Goal: Task Accomplishment & Management: Manage account settings

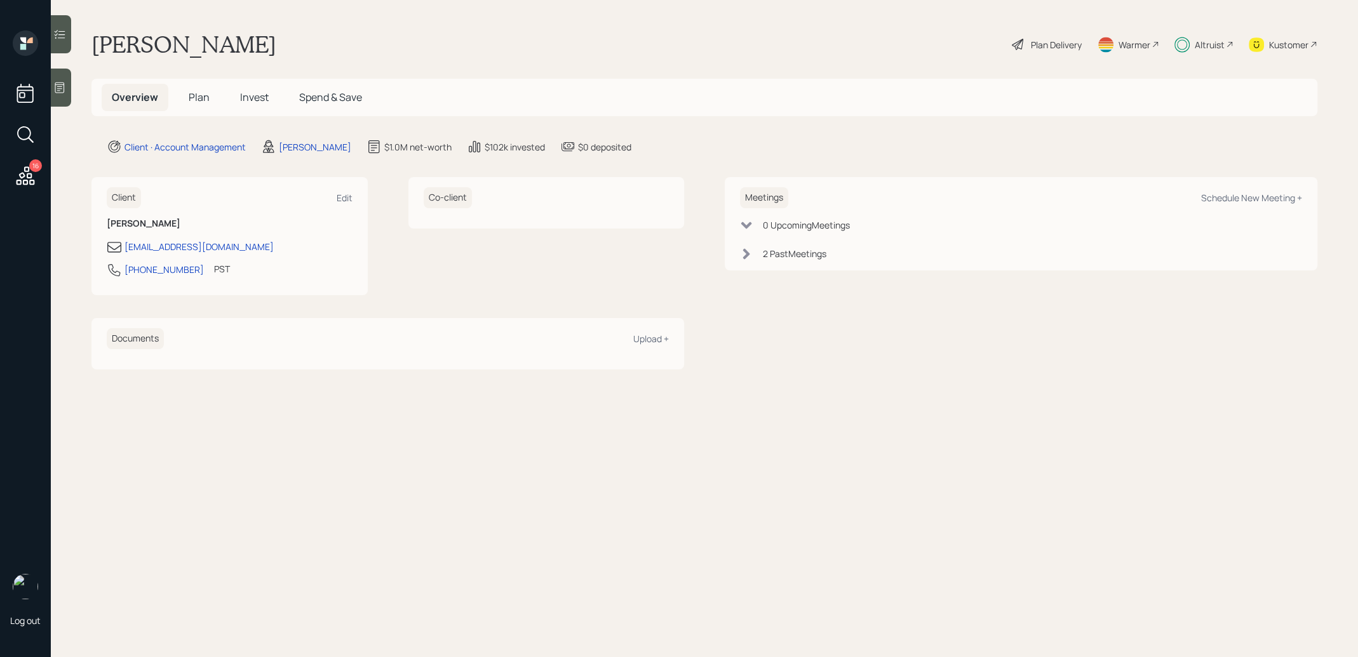
click at [1018, 61] on main "Gerald Sherrell Plan Delivery Warmer Altruist Kustomer Overview Plan Invest Spe…" at bounding box center [704, 328] width 1307 height 657
click at [1026, 47] on div "Plan Delivery" at bounding box center [1046, 44] width 72 height 28
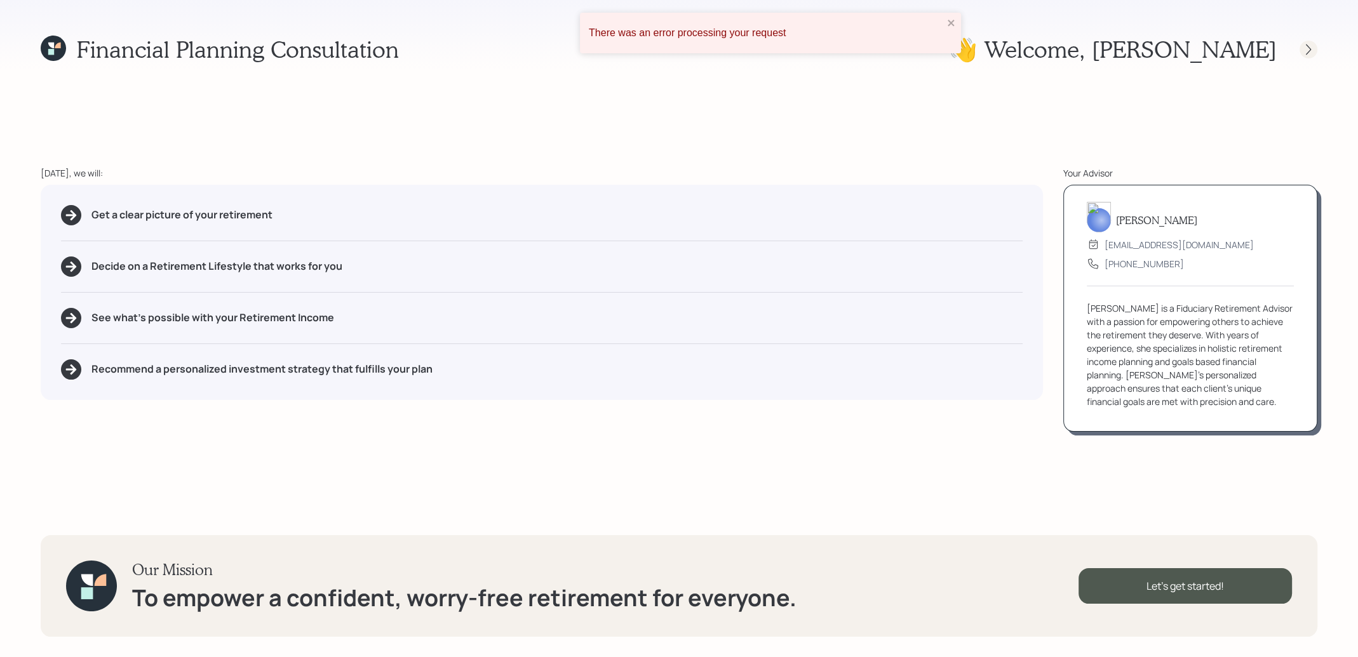
click at [1308, 57] on div at bounding box center [1308, 50] width 18 height 18
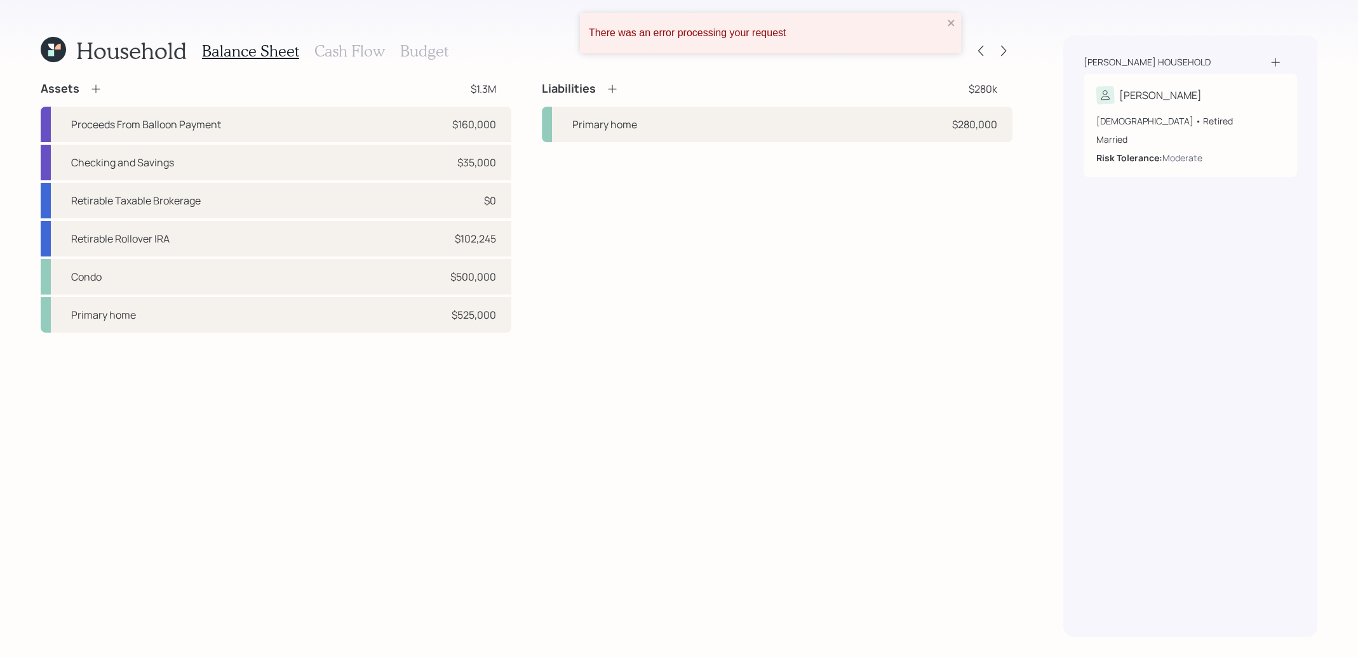
click at [947, 17] on div "There was an error processing your request" at bounding box center [770, 33] width 381 height 41
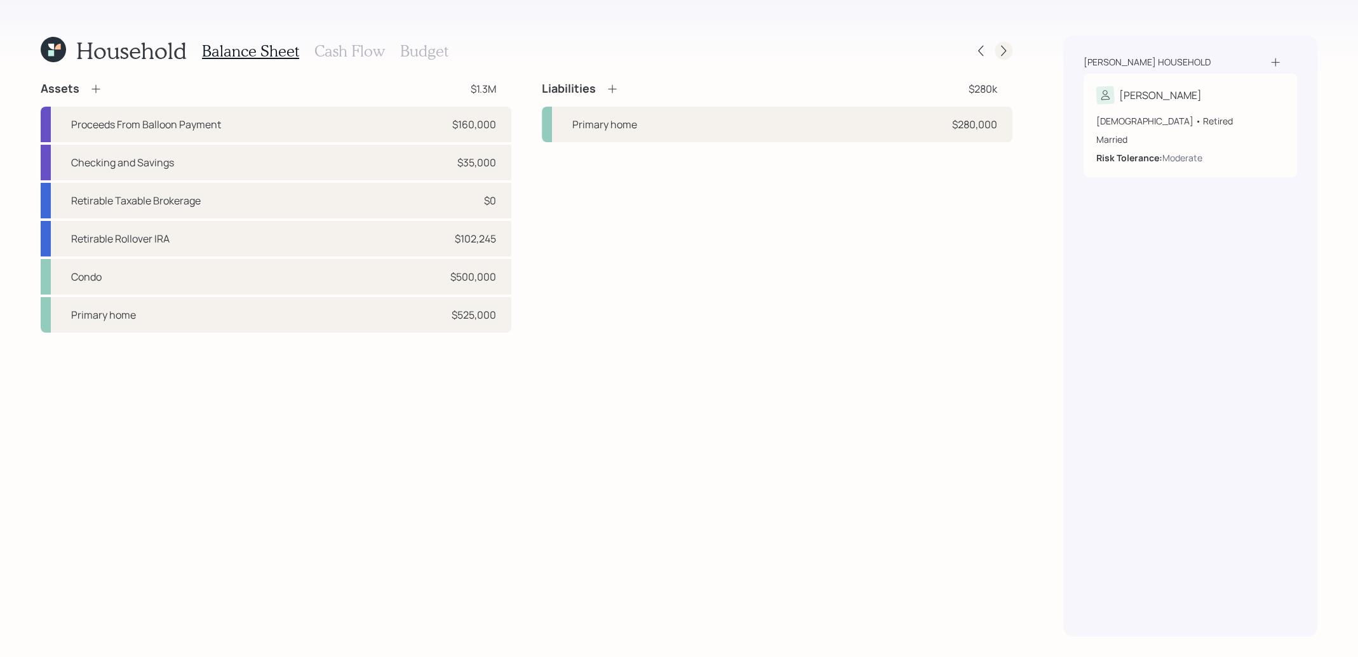
click at [1007, 58] on div at bounding box center [1003, 51] width 18 height 18
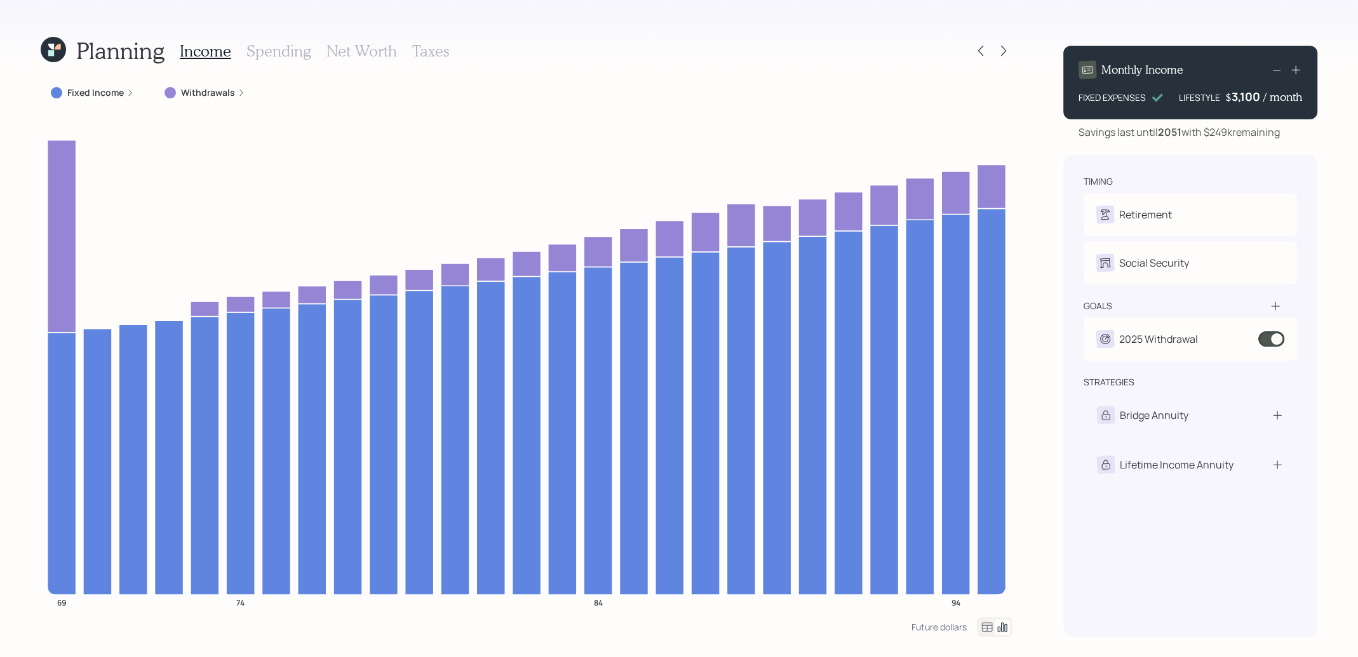
click at [1007, 58] on div at bounding box center [1003, 51] width 18 height 18
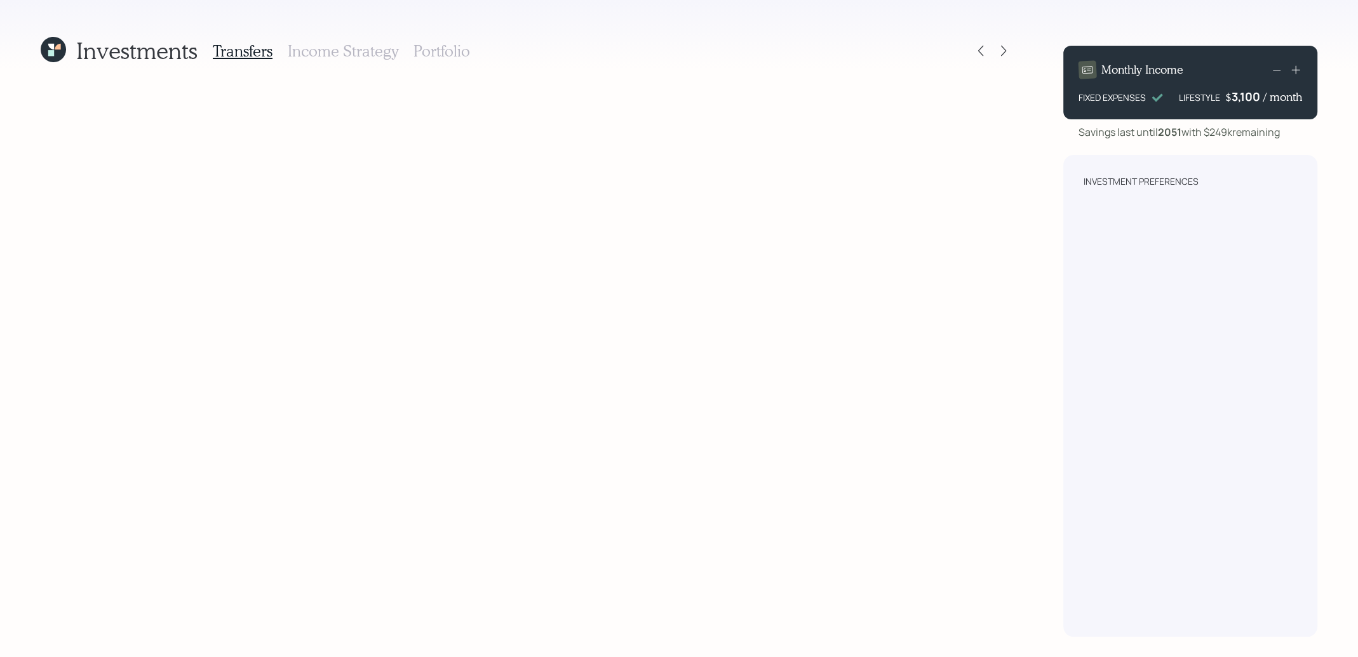
click at [438, 50] on h3 "Portfolio" at bounding box center [441, 51] width 57 height 18
click at [979, 59] on div at bounding box center [981, 51] width 18 height 18
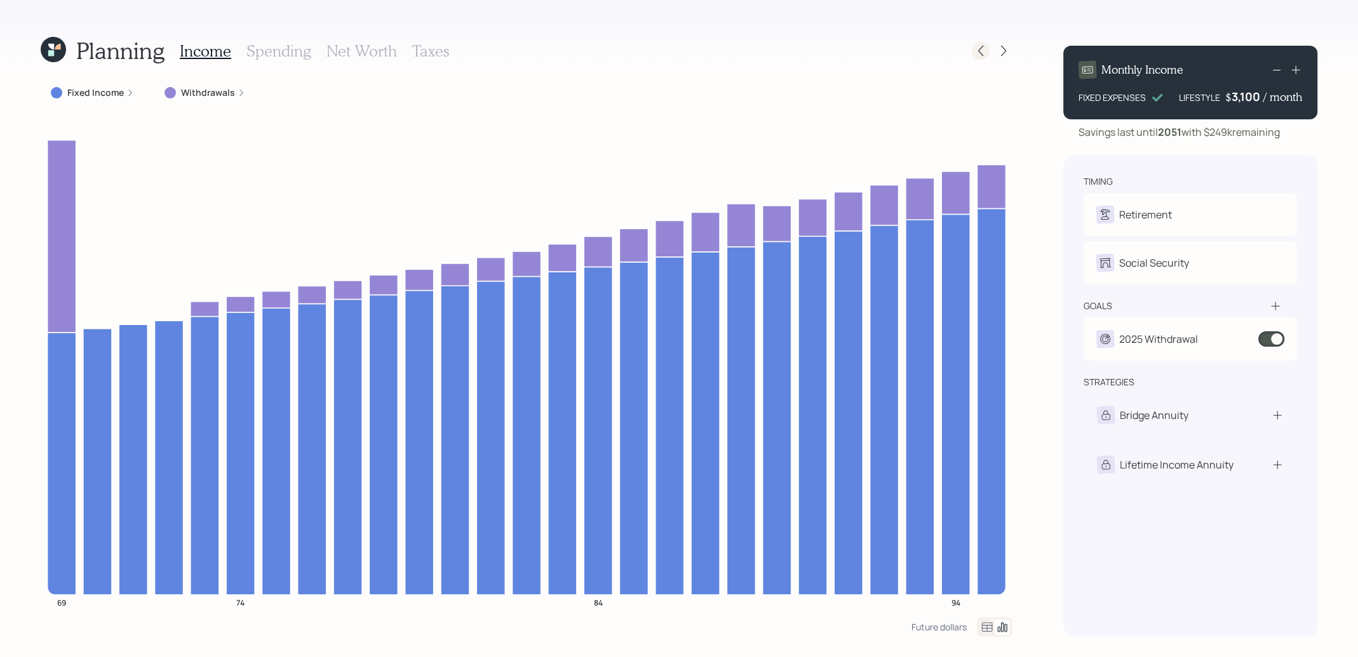
click at [979, 57] on icon at bounding box center [980, 50] width 13 height 13
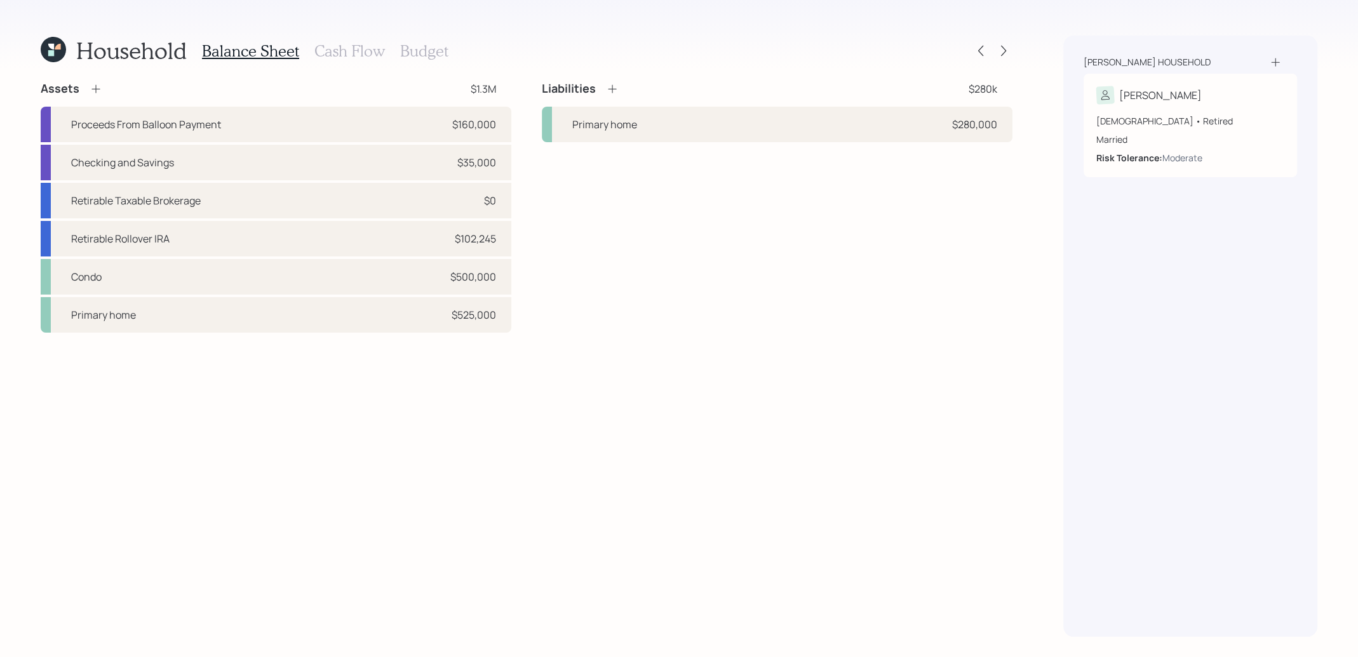
click at [52, 58] on icon at bounding box center [53, 49] width 25 height 25
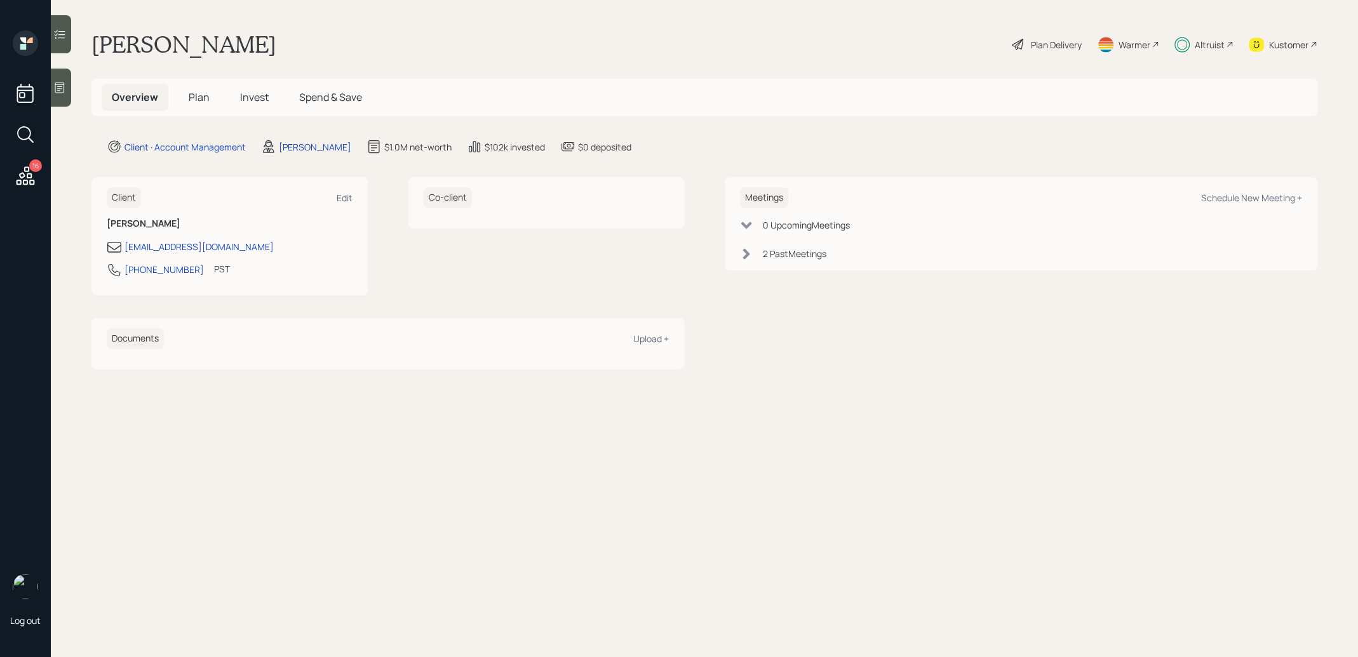
click at [248, 102] on span "Invest" at bounding box center [254, 97] width 29 height 14
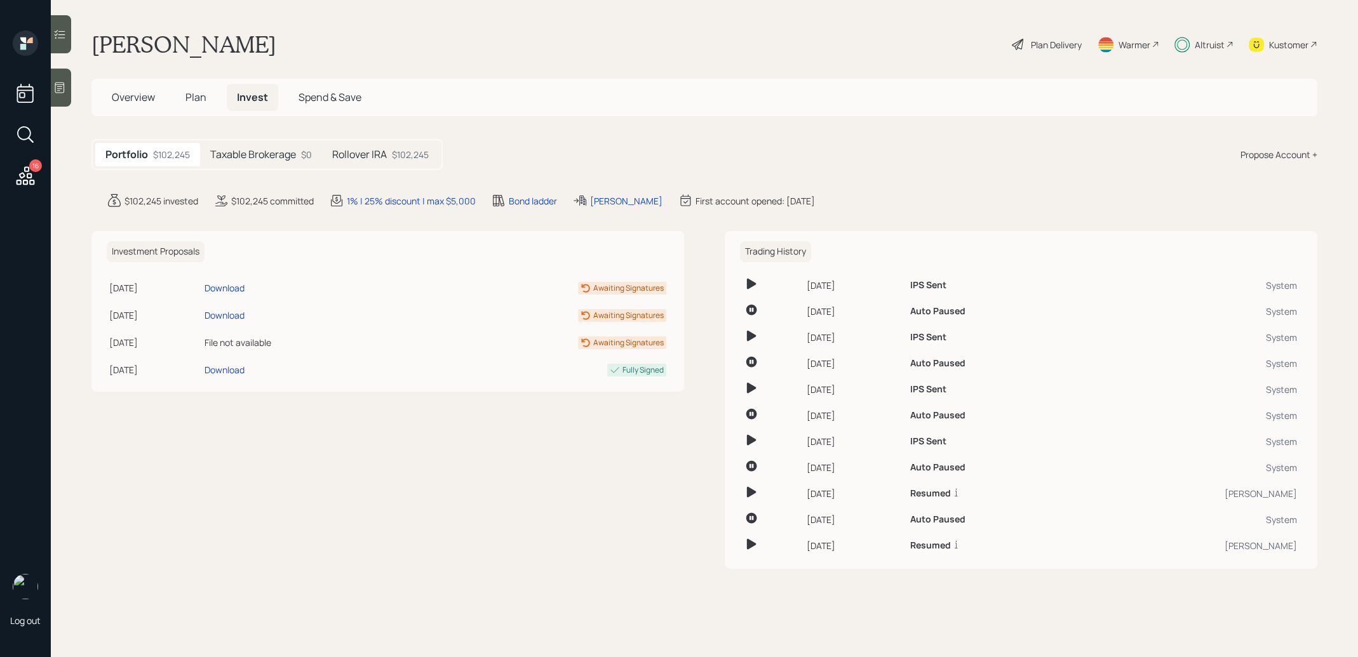
click at [272, 142] on div "Portfolio $102,245 Taxable Brokerage $0 Rollover IRA $102,245" at bounding box center [266, 154] width 351 height 31
click at [272, 152] on h5 "Taxable Brokerage" at bounding box center [253, 155] width 86 height 12
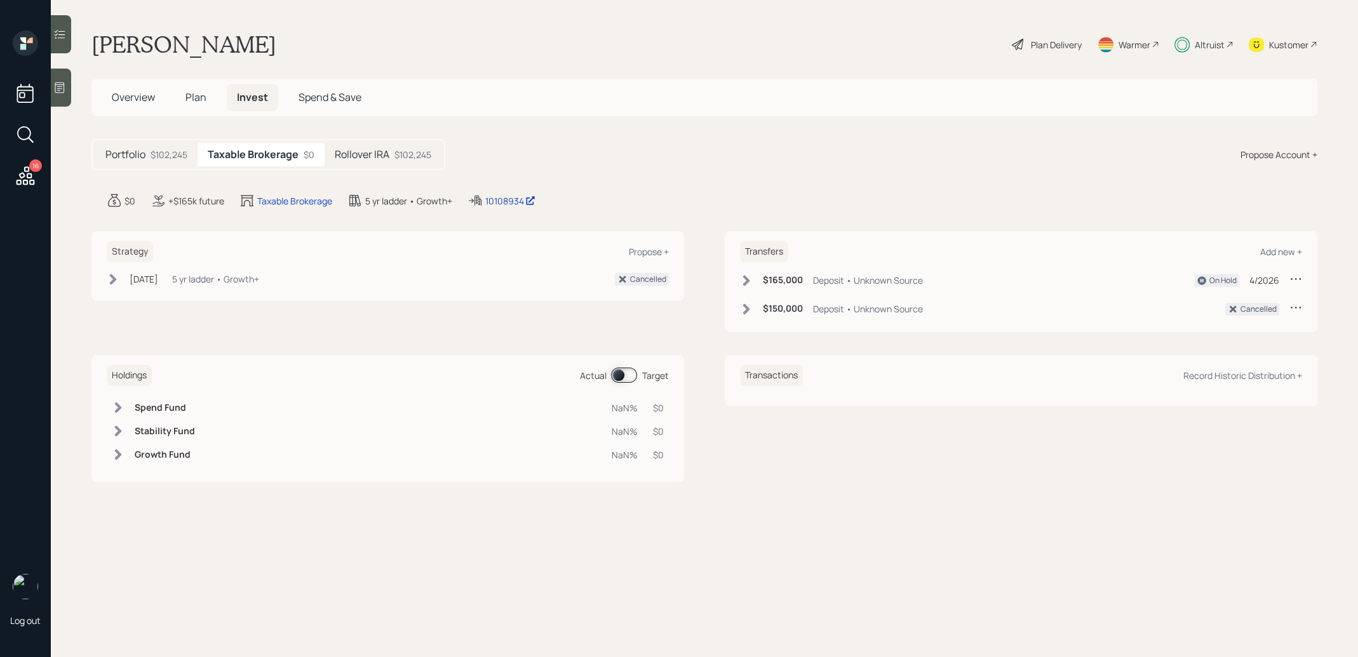
click at [196, 102] on span "Plan" at bounding box center [195, 97] width 21 height 14
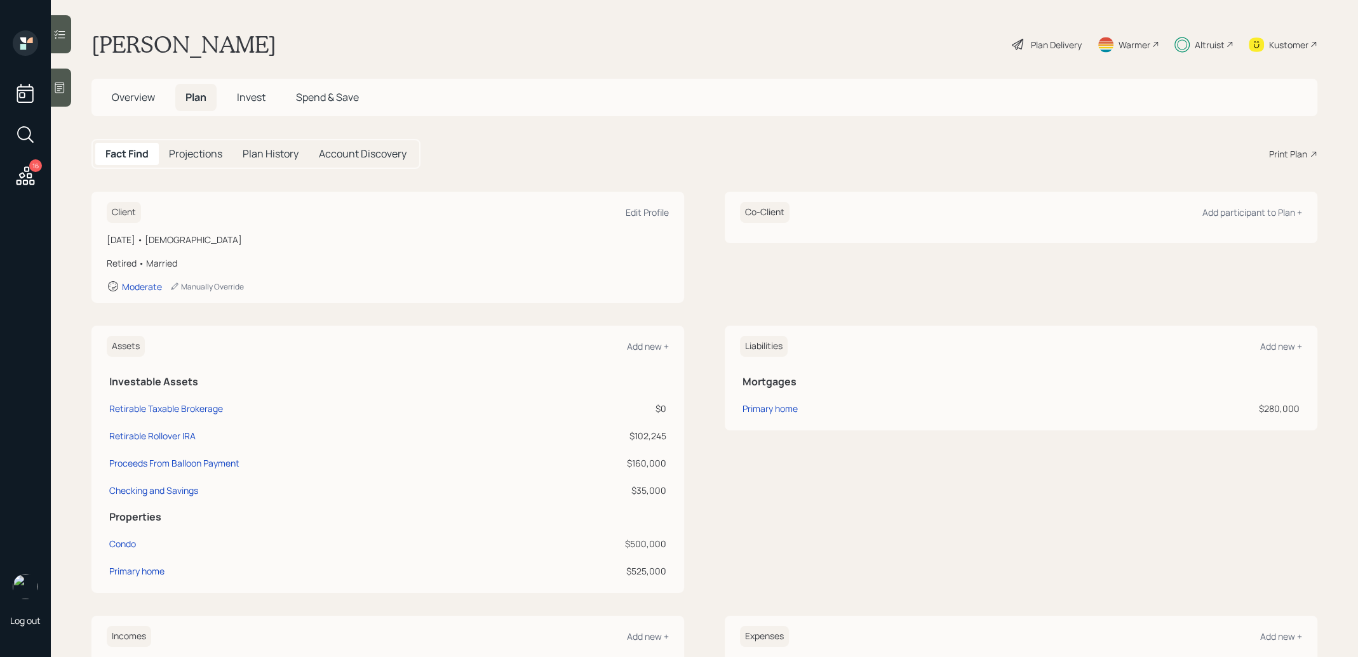
scroll to position [35, 0]
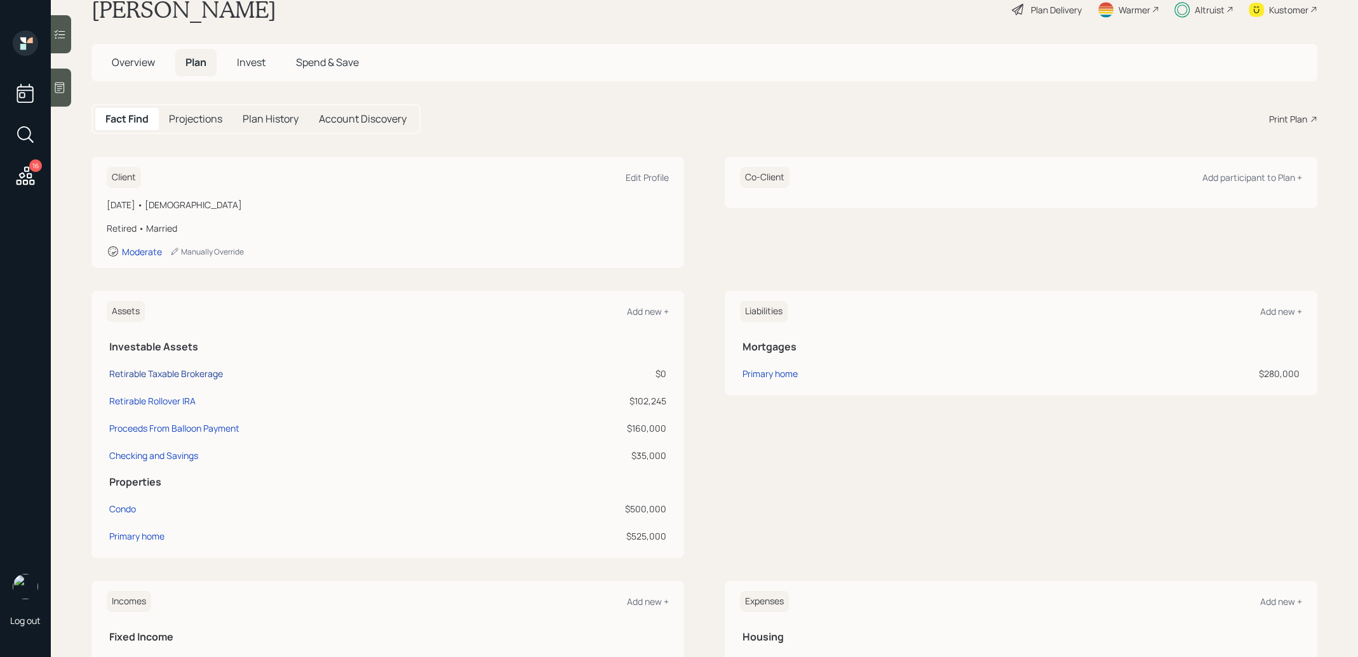
click at [196, 375] on div "Retirable Taxable Brokerage" at bounding box center [166, 373] width 114 height 13
select select "taxable"
select select "balanced"
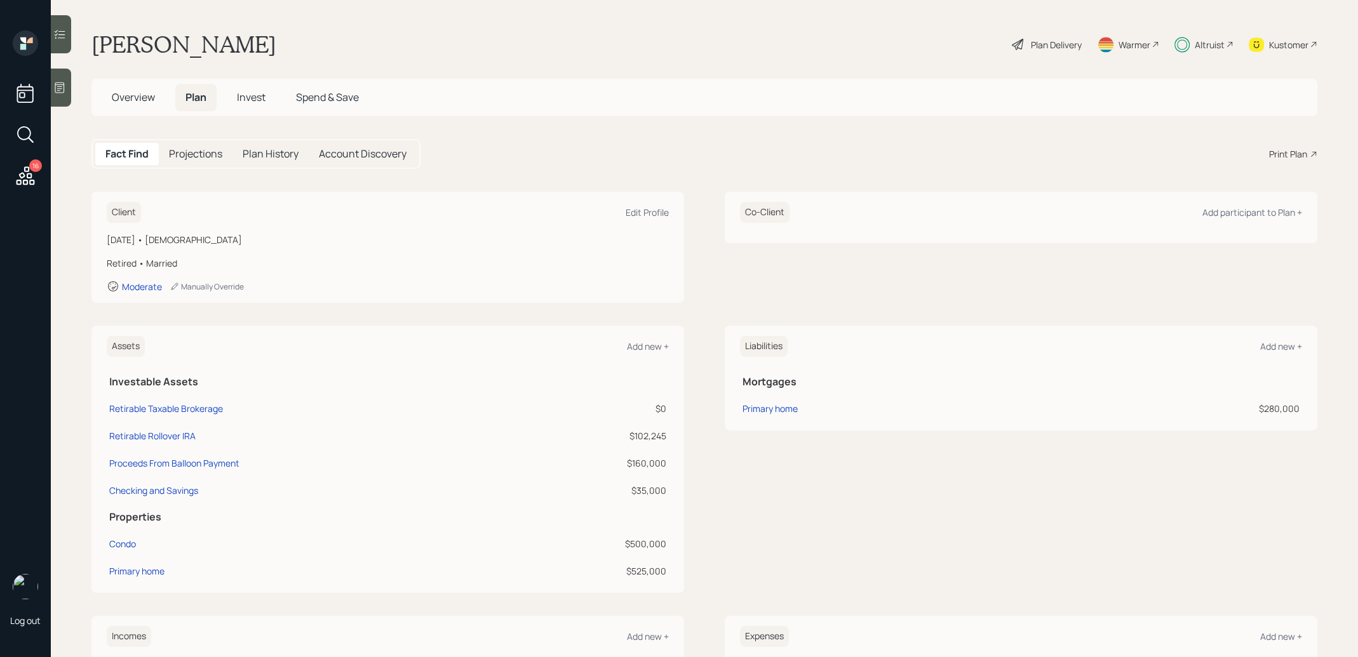
click at [1066, 35] on div "Plan Delivery" at bounding box center [1046, 44] width 72 height 28
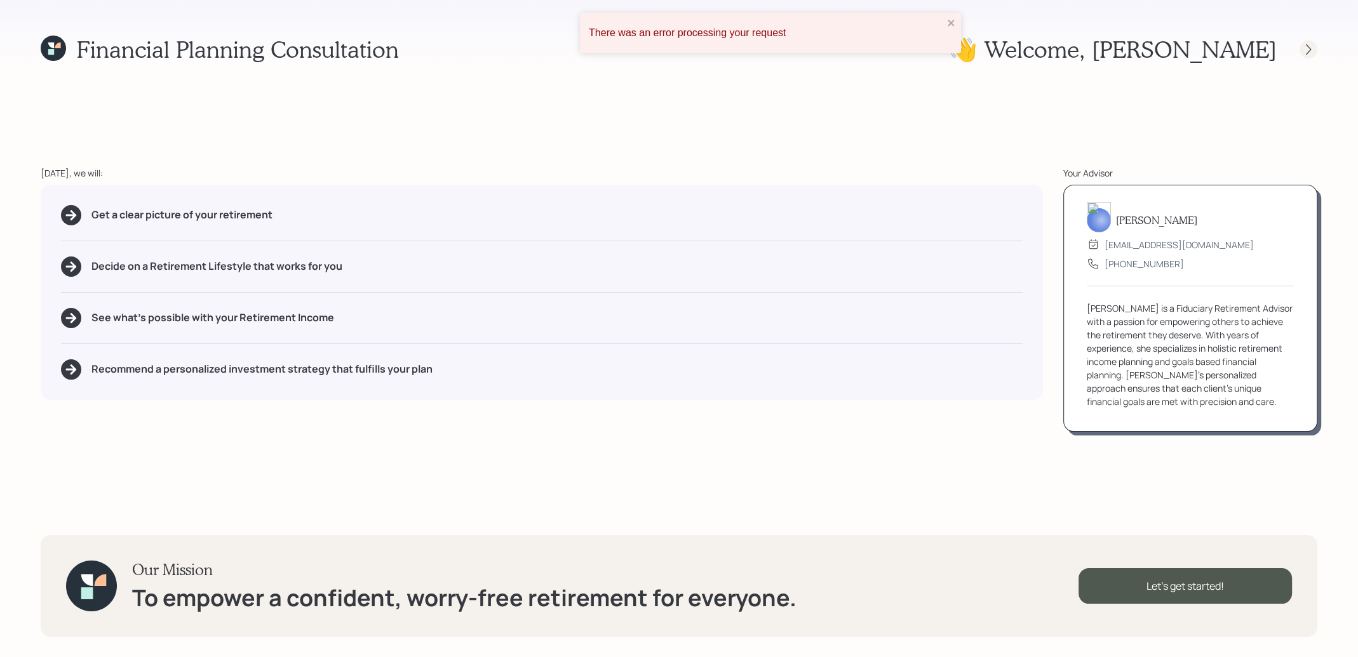
click at [1306, 45] on icon at bounding box center [1308, 49] width 5 height 11
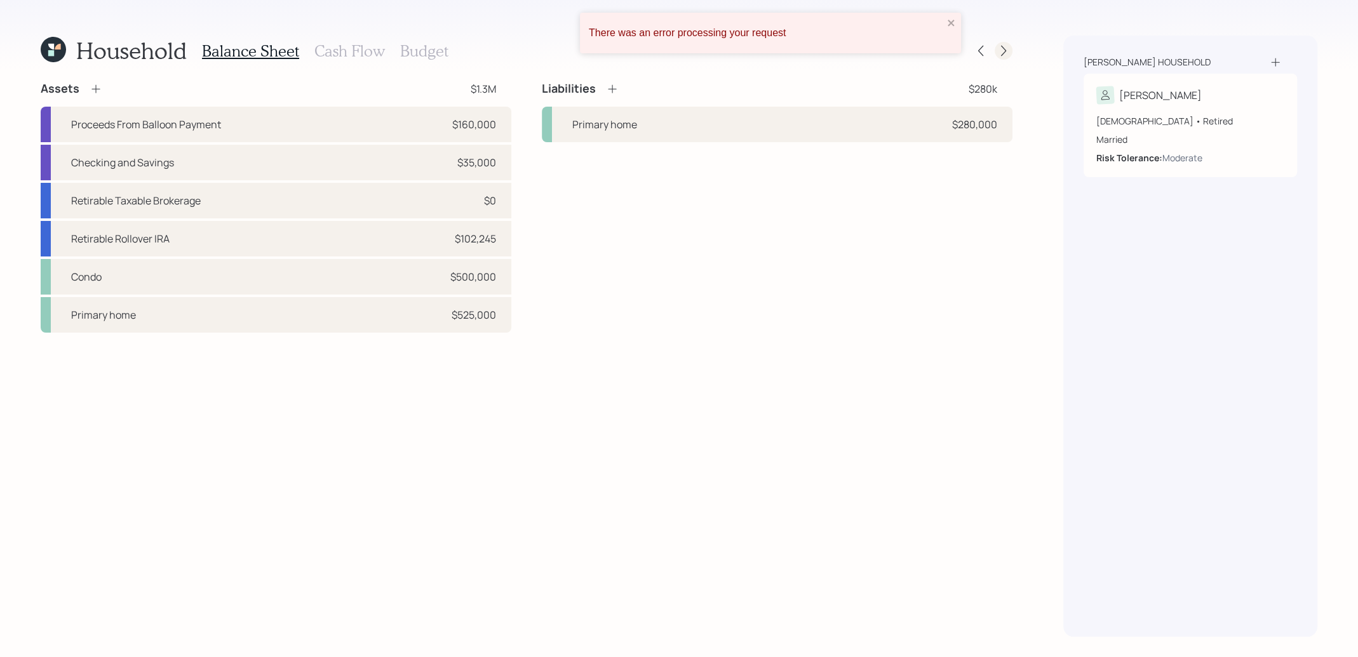
click at [1007, 53] on icon at bounding box center [1003, 50] width 13 height 13
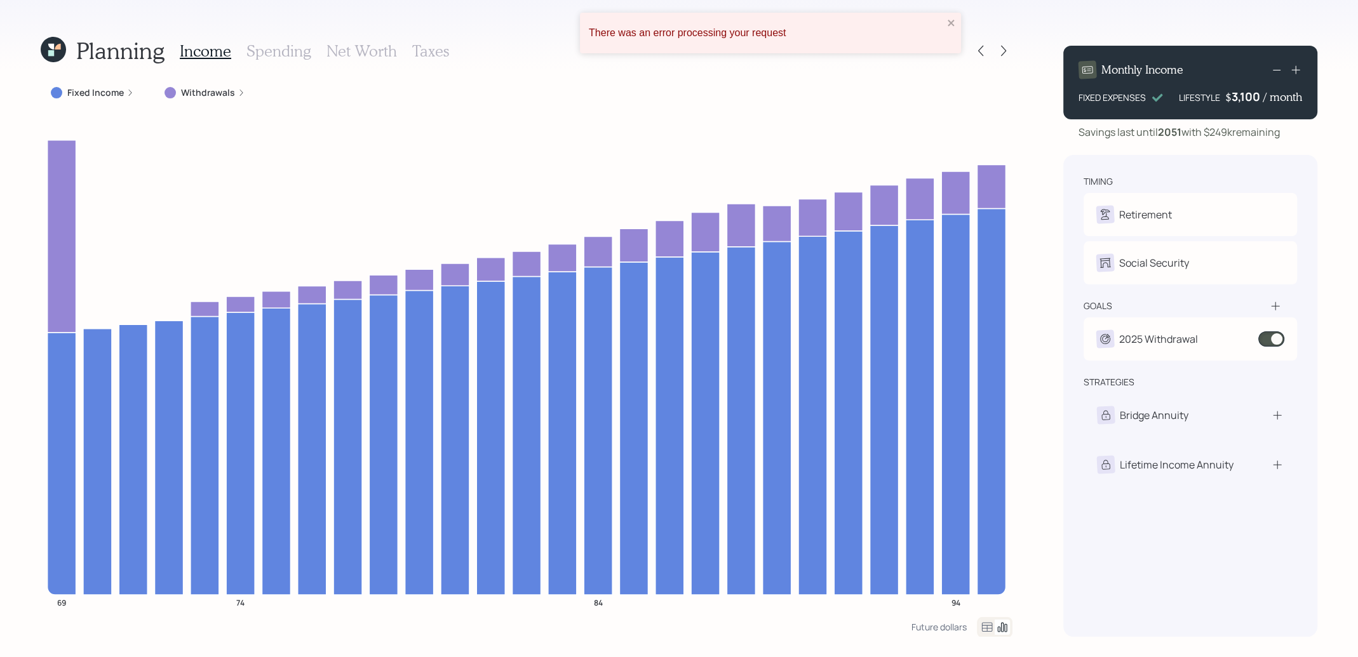
click at [1007, 53] on icon at bounding box center [1003, 50] width 13 height 13
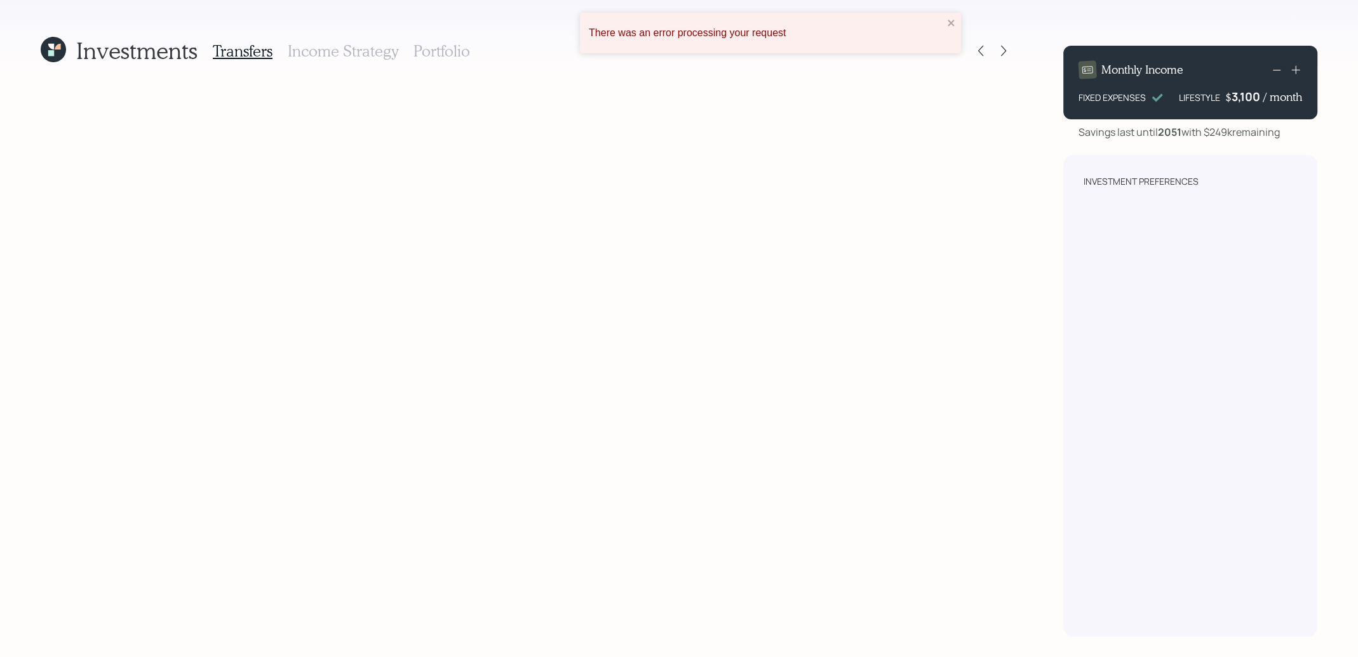
click at [413, 49] on h3 "Portfolio" at bounding box center [441, 51] width 57 height 18
click at [59, 56] on icon at bounding box center [53, 49] width 25 height 25
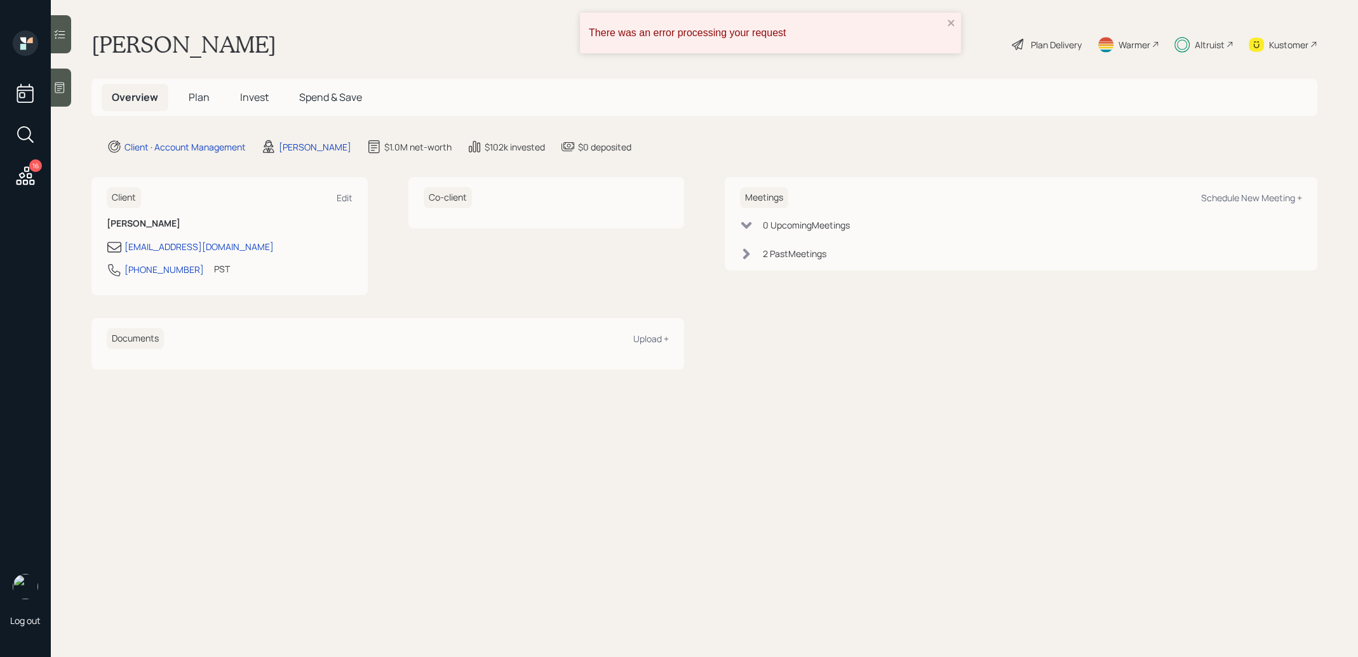
click at [262, 112] on div "Overview Plan Invest Spend & Save" at bounding box center [704, 97] width 1226 height 37
click at [262, 106] on h5 "Invest" at bounding box center [254, 97] width 49 height 27
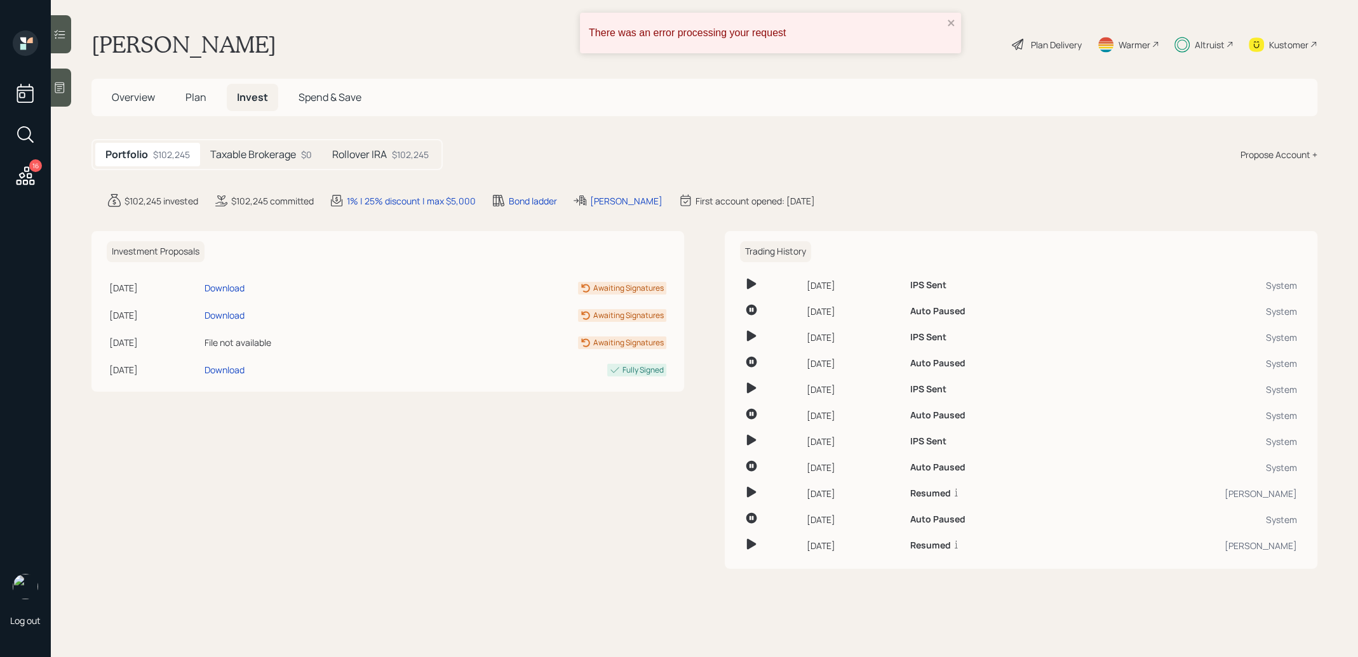
click at [257, 147] on div "Taxable Brokerage $0" at bounding box center [261, 154] width 122 height 23
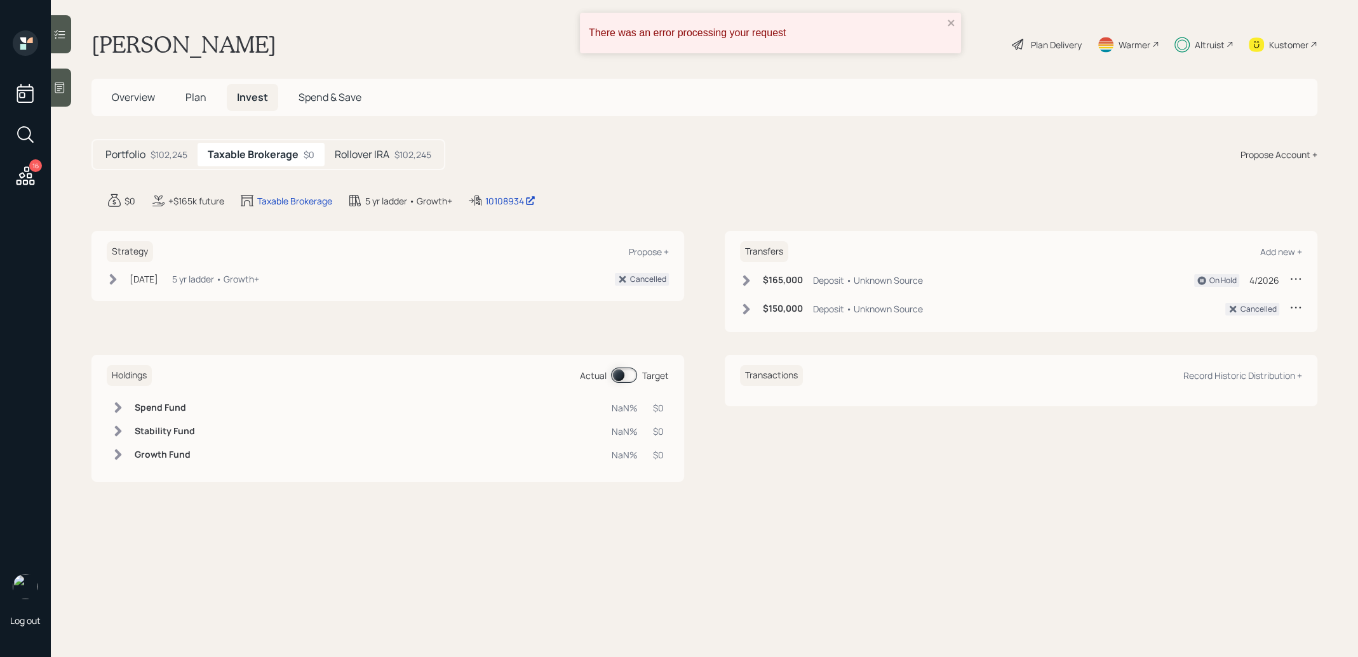
click at [203, 264] on div "Strategy Propose + Apr 9, 2025 Wednesday, April 9, 2025 12:11 PM EDT 5 yr ladde…" at bounding box center [387, 266] width 593 height 70
click at [193, 279] on div "5 yr ladder • Growth+" at bounding box center [215, 278] width 87 height 13
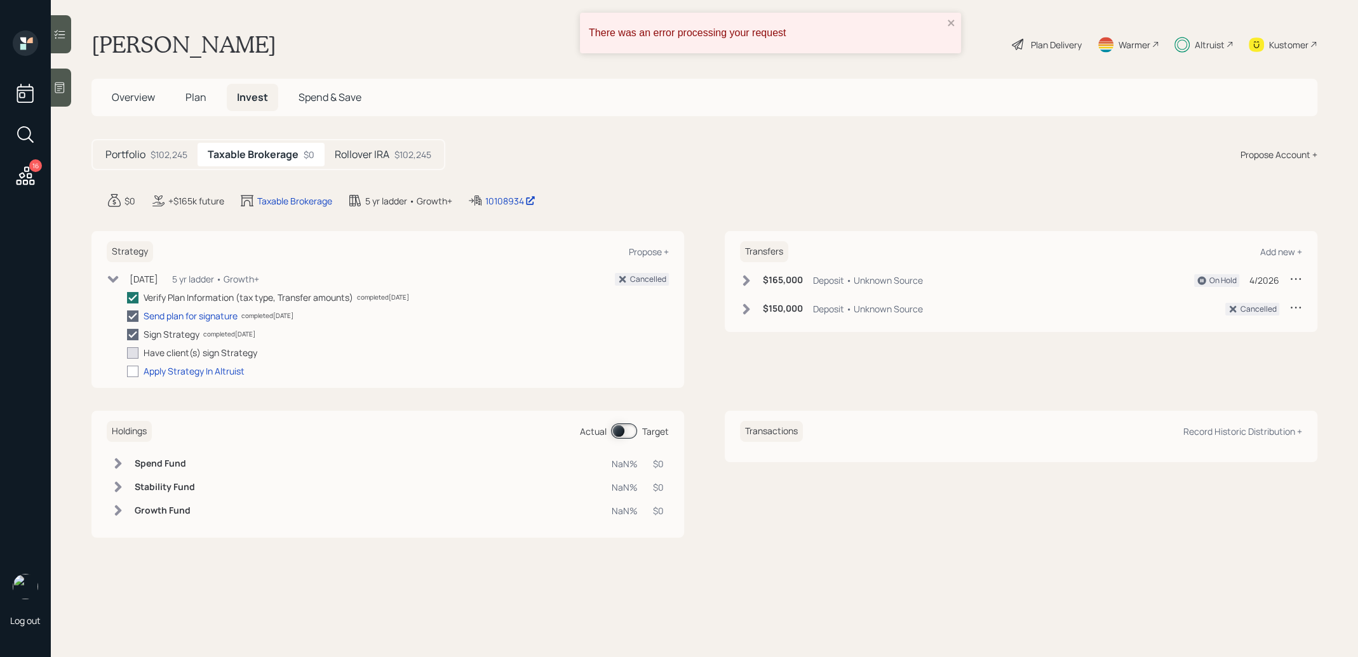
click at [193, 279] on div "5 yr ladder • Growth+" at bounding box center [215, 278] width 87 height 13
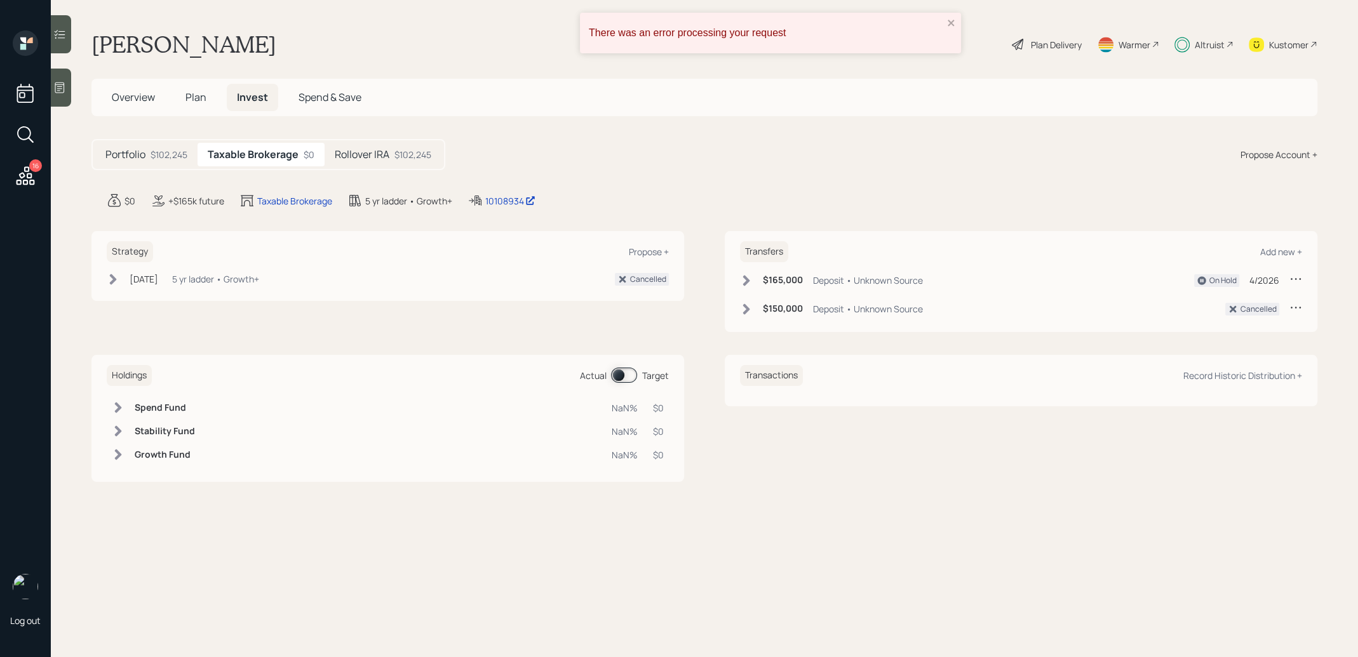
click at [850, 290] on div "$165,000 Deposit • Unknown Source On Hold 4/2026" at bounding box center [1021, 282] width 562 height 21
click at [850, 285] on div "Deposit • Unknown Source" at bounding box center [868, 280] width 110 height 13
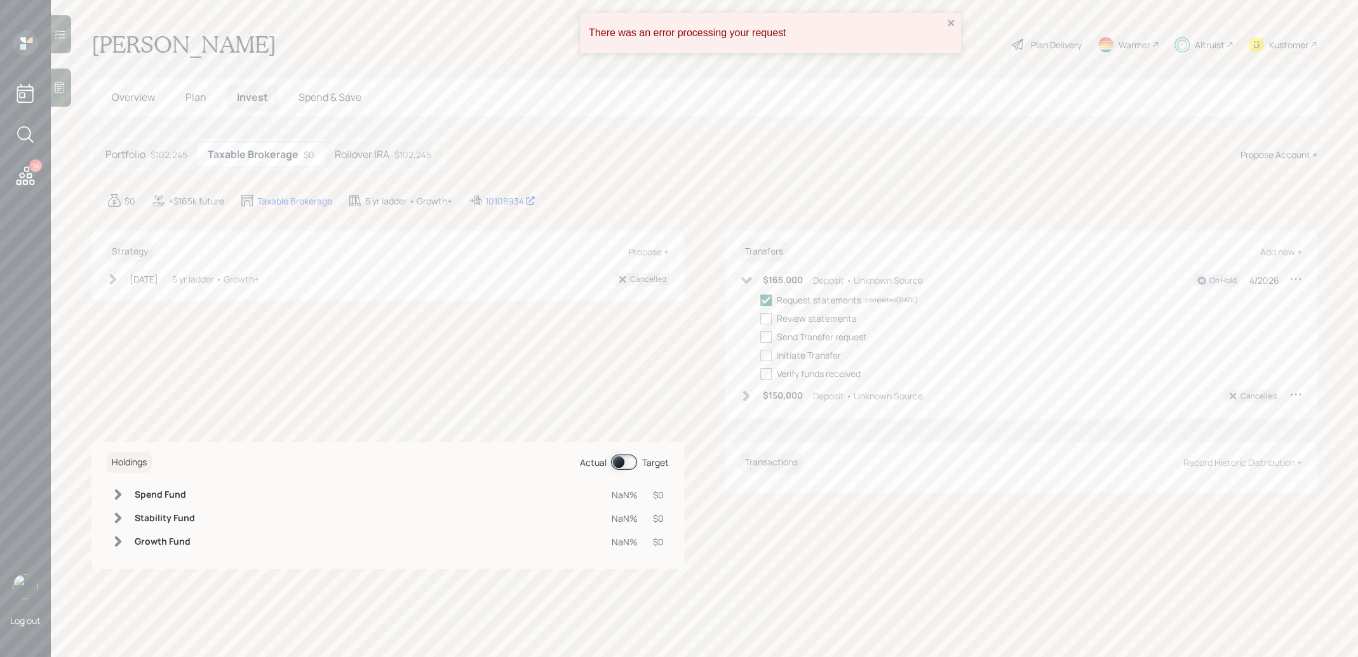
click at [831, 298] on div "Request statements" at bounding box center [819, 299] width 84 height 13
click at [762, 297] on icon at bounding box center [765, 300] width 11 height 11
click at [760, 300] on input "checkbox" at bounding box center [760, 300] width 1 height 1
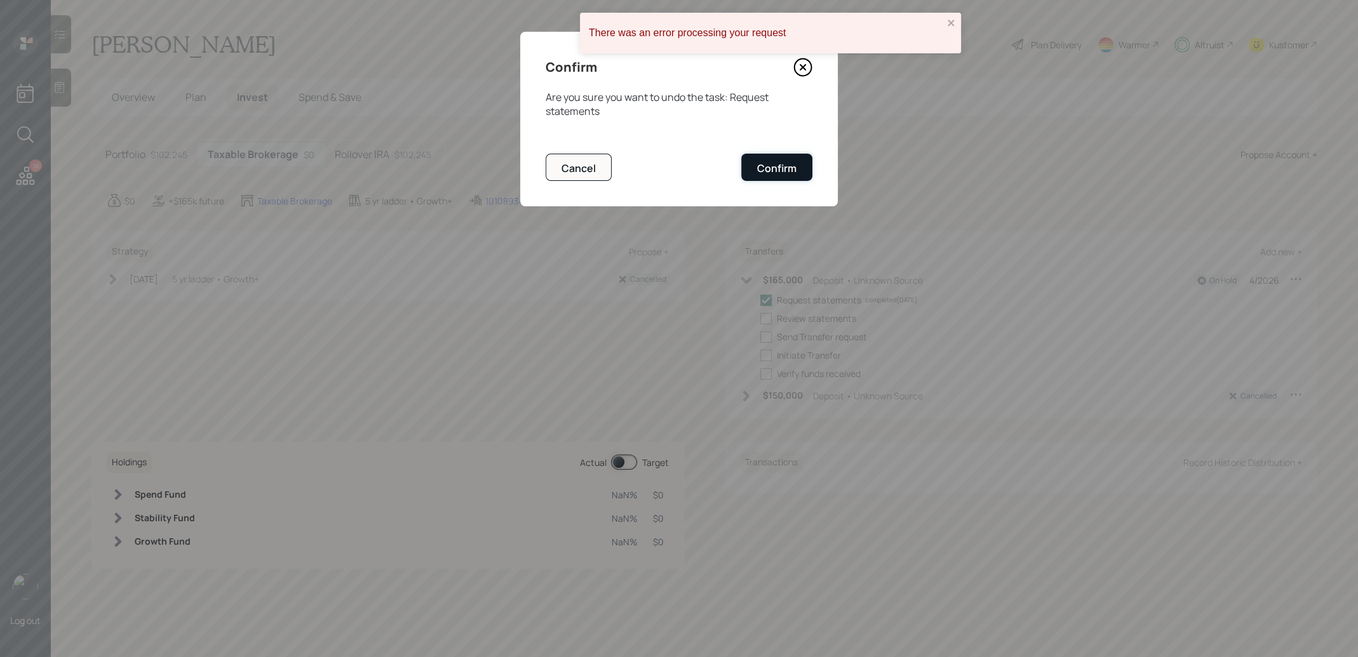
click at [780, 154] on button "Confirm" at bounding box center [776, 167] width 71 height 27
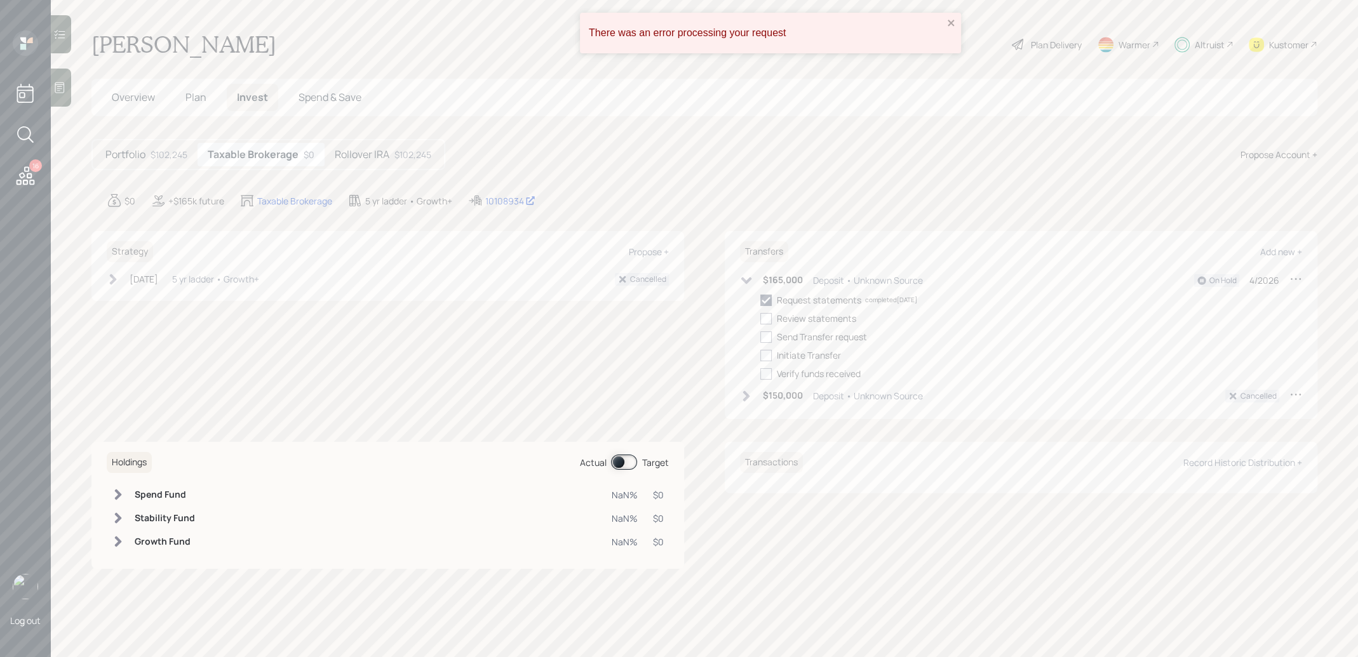
checkbox input "false"
click at [1214, 275] on div "On Hold" at bounding box center [1222, 280] width 27 height 11
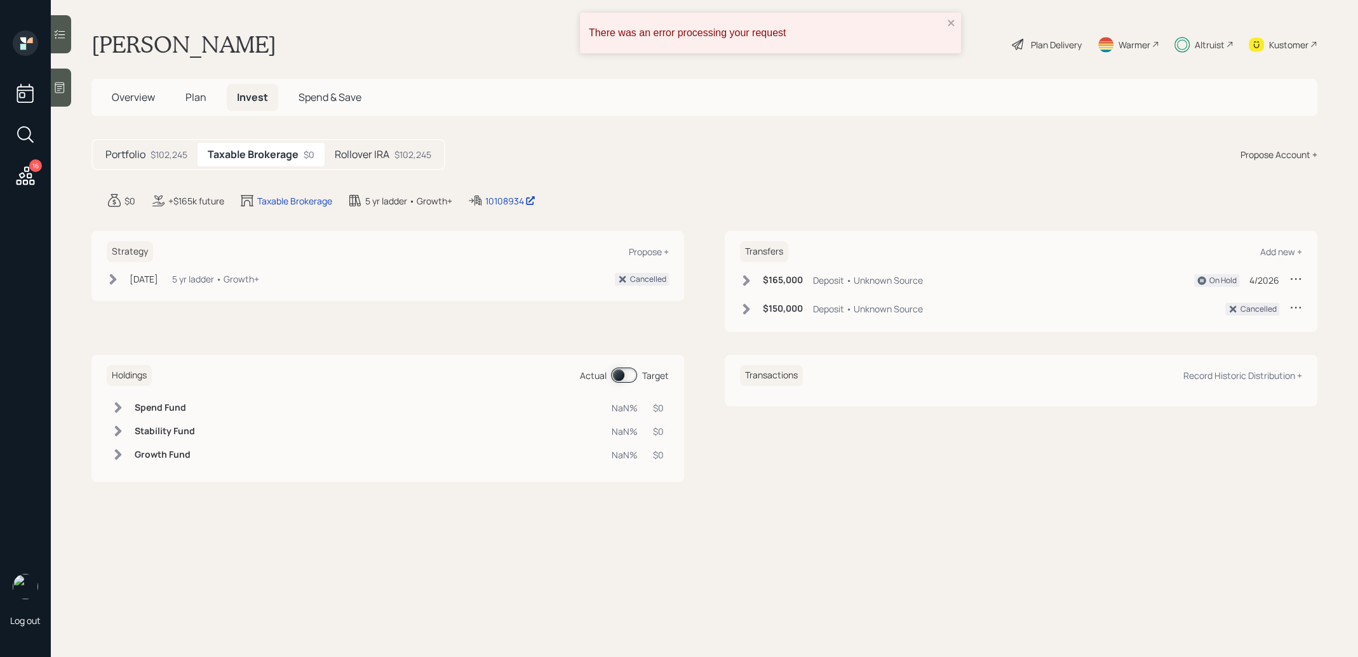
click at [1292, 276] on icon at bounding box center [1295, 278] width 13 height 13
click at [1251, 313] on div "Cancel Transfer" at bounding box center [1255, 315] width 91 height 12
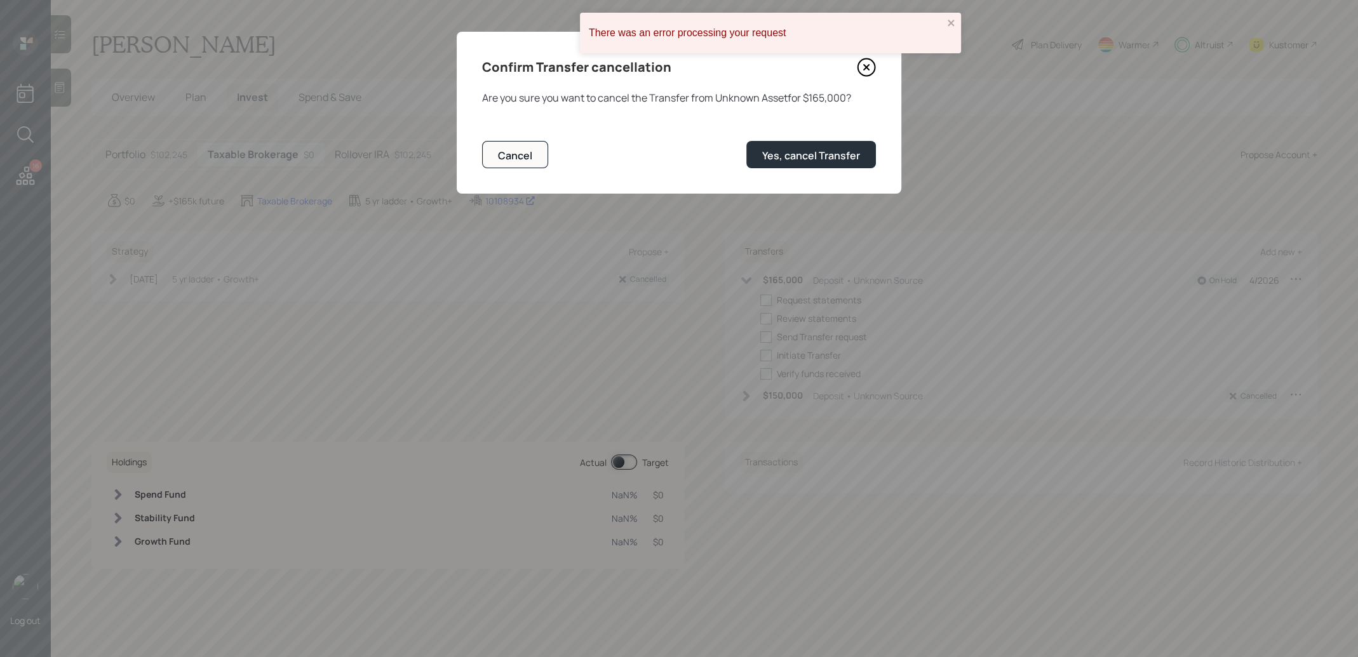
click at [788, 176] on div "Confirm Transfer cancellation Are you sure you want to cancel the Transfer from…" at bounding box center [679, 113] width 445 height 162
click at [788, 168] on button "Yes, cancel Transfer" at bounding box center [811, 154] width 130 height 27
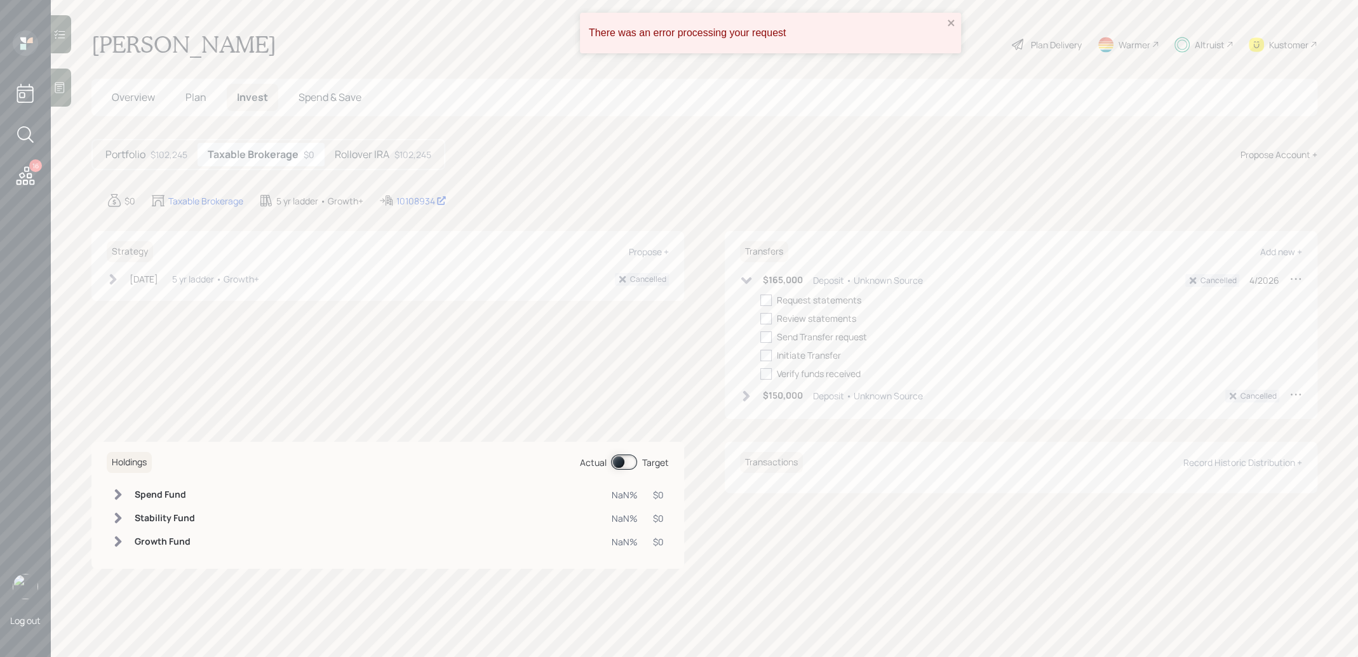
click at [192, 104] on span "Plan" at bounding box center [195, 97] width 21 height 14
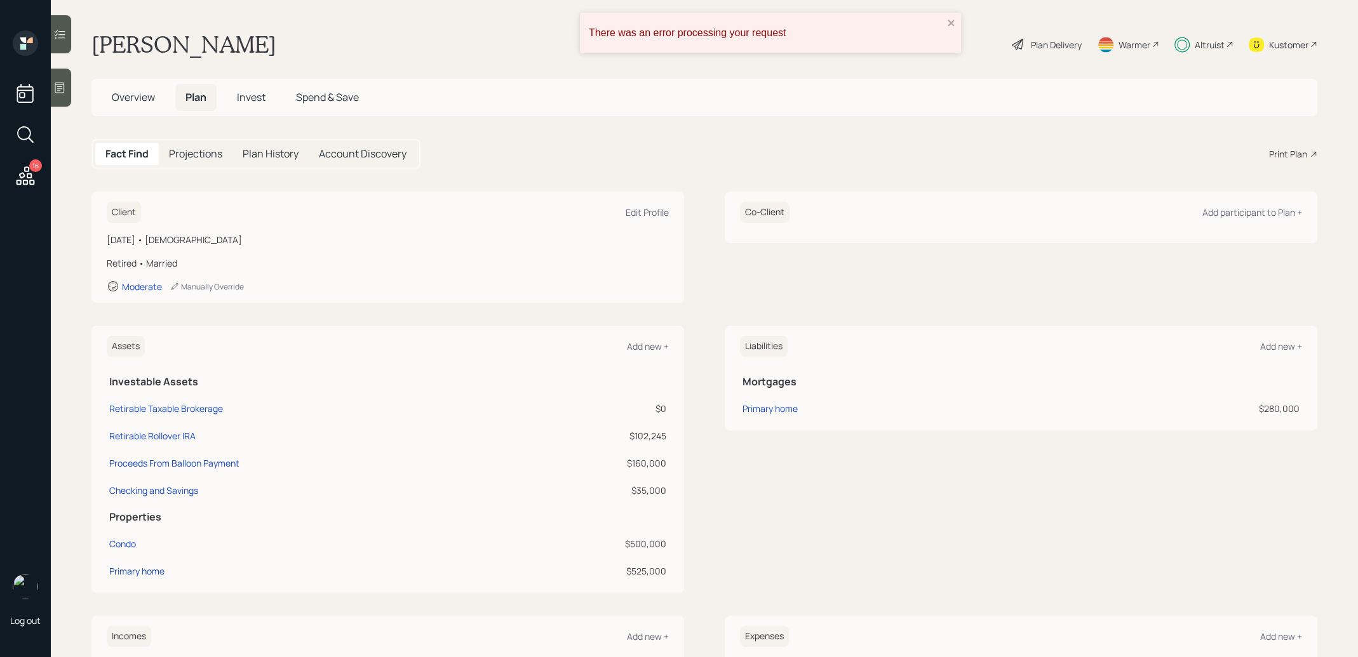
click at [949, 16] on div "There was an error processing your request" at bounding box center [770, 33] width 381 height 41
click at [1029, 34] on div "Plan Delivery" at bounding box center [1046, 44] width 72 height 28
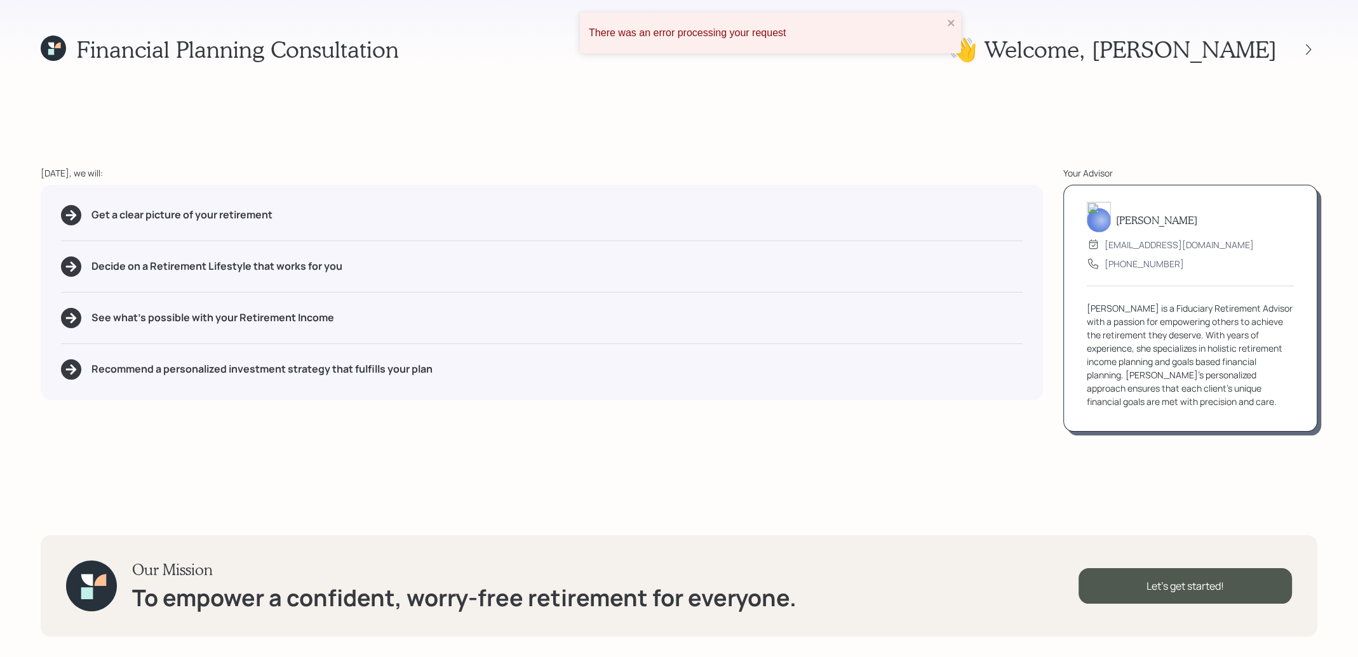
click at [44, 62] on div "Financial Planning Consultation" at bounding box center [220, 49] width 358 height 27
click at [48, 58] on icon at bounding box center [53, 48] width 25 height 25
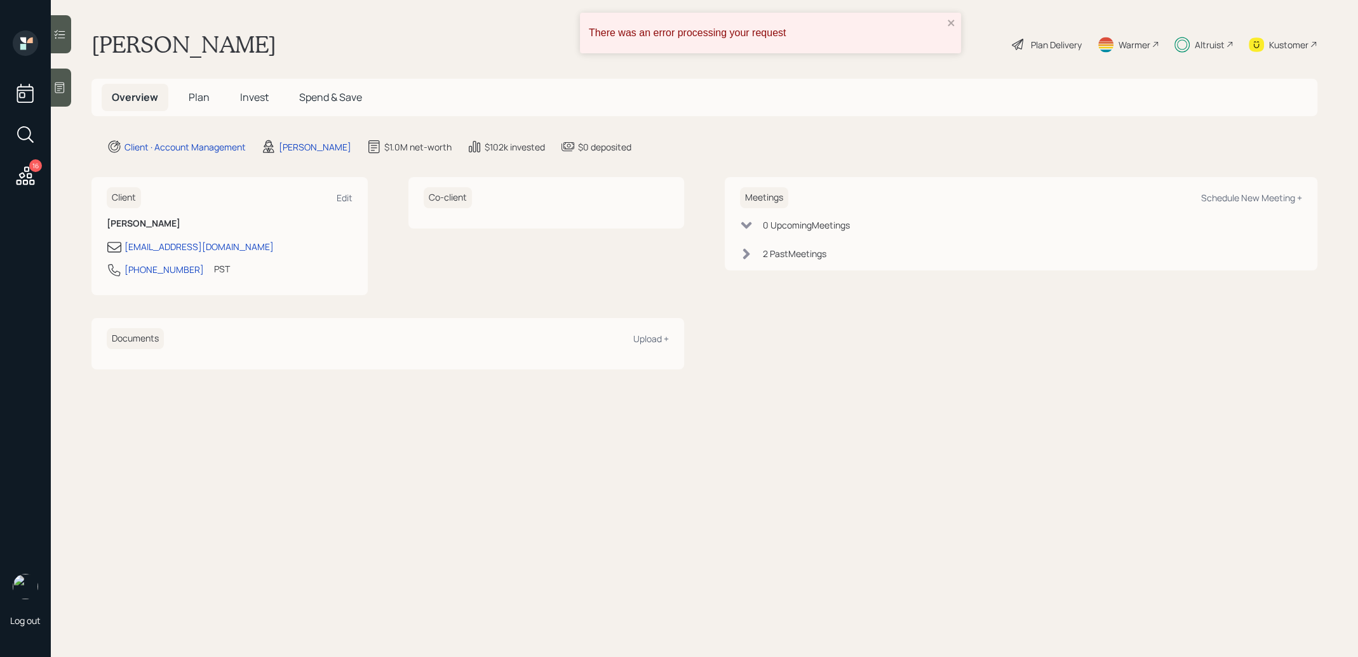
click at [259, 105] on h5 "Invest" at bounding box center [254, 97] width 49 height 27
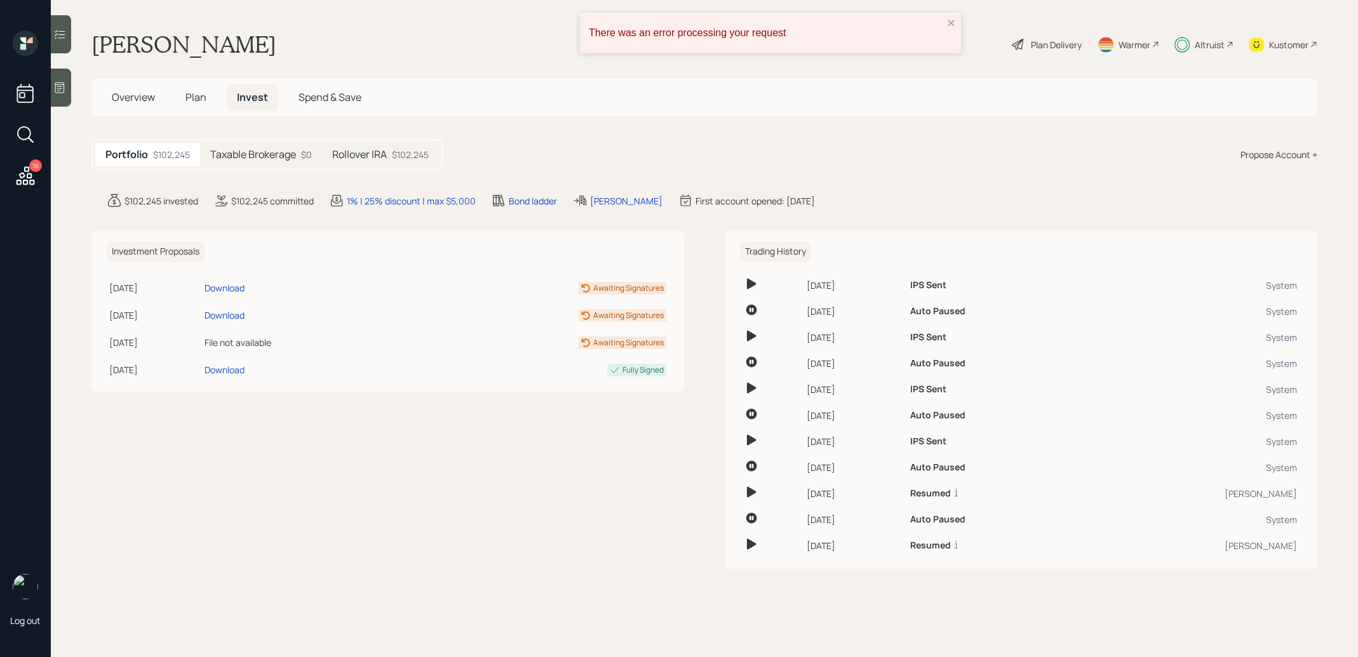
click at [297, 168] on div "Portfolio $102,245 Taxable Brokerage $0 Rollover IRA $102,245" at bounding box center [266, 154] width 351 height 31
click at [295, 156] on h5 "Taxable Brokerage" at bounding box center [253, 155] width 86 height 12
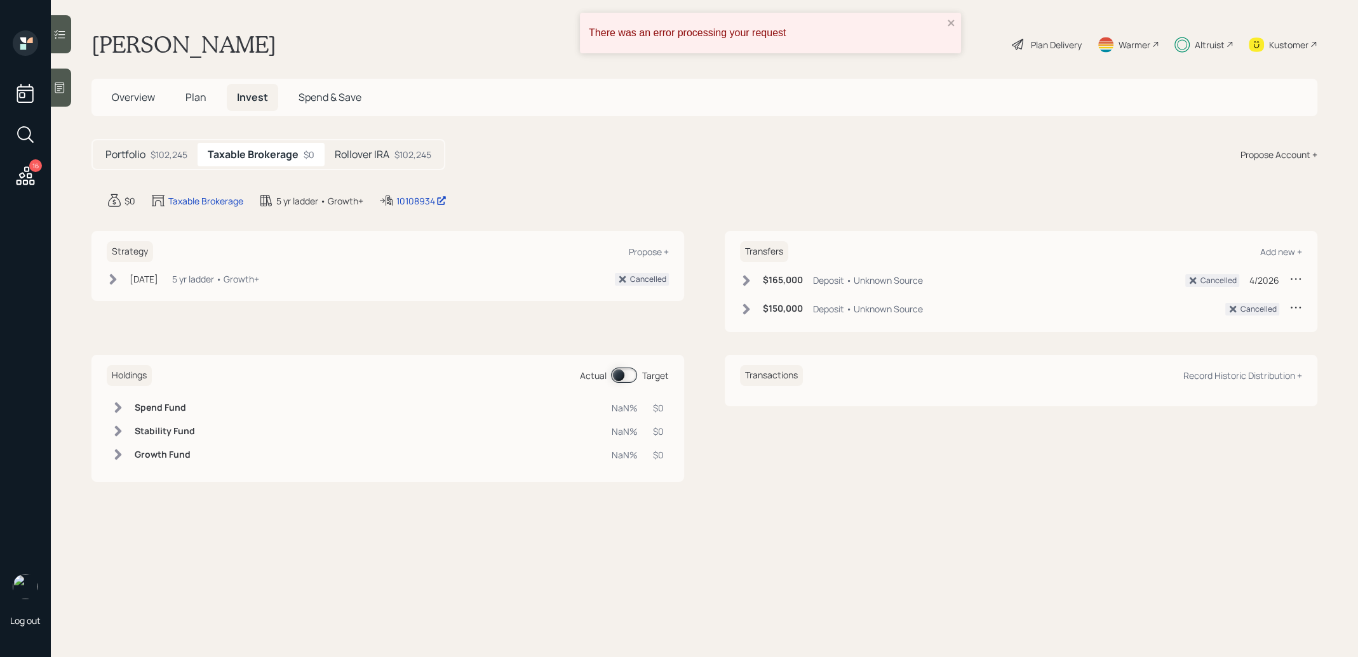
click at [219, 267] on div "Strategy Propose + Apr 9, 2025 Wednesday, April 9, 2025 12:11 PM EDT 5 yr ladde…" at bounding box center [387, 266] width 593 height 70
click at [218, 271] on div "Strategy Propose + Apr 9, 2025 Wednesday, April 9, 2025 12:11 PM EDT 5 yr ladde…" at bounding box center [387, 266] width 593 height 70
click at [220, 272] on div "5 yr ladder • Growth+" at bounding box center [215, 278] width 87 height 13
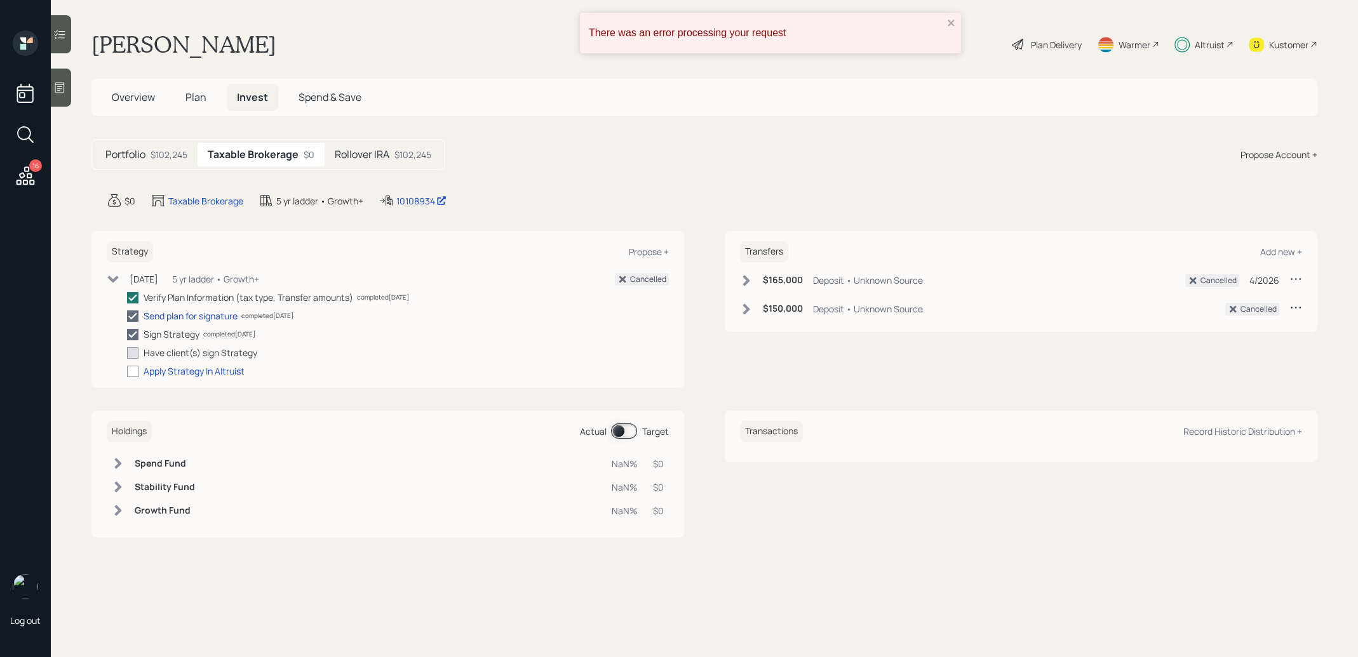
click at [338, 149] on h5 "Rollover IRA" at bounding box center [362, 155] width 55 height 12
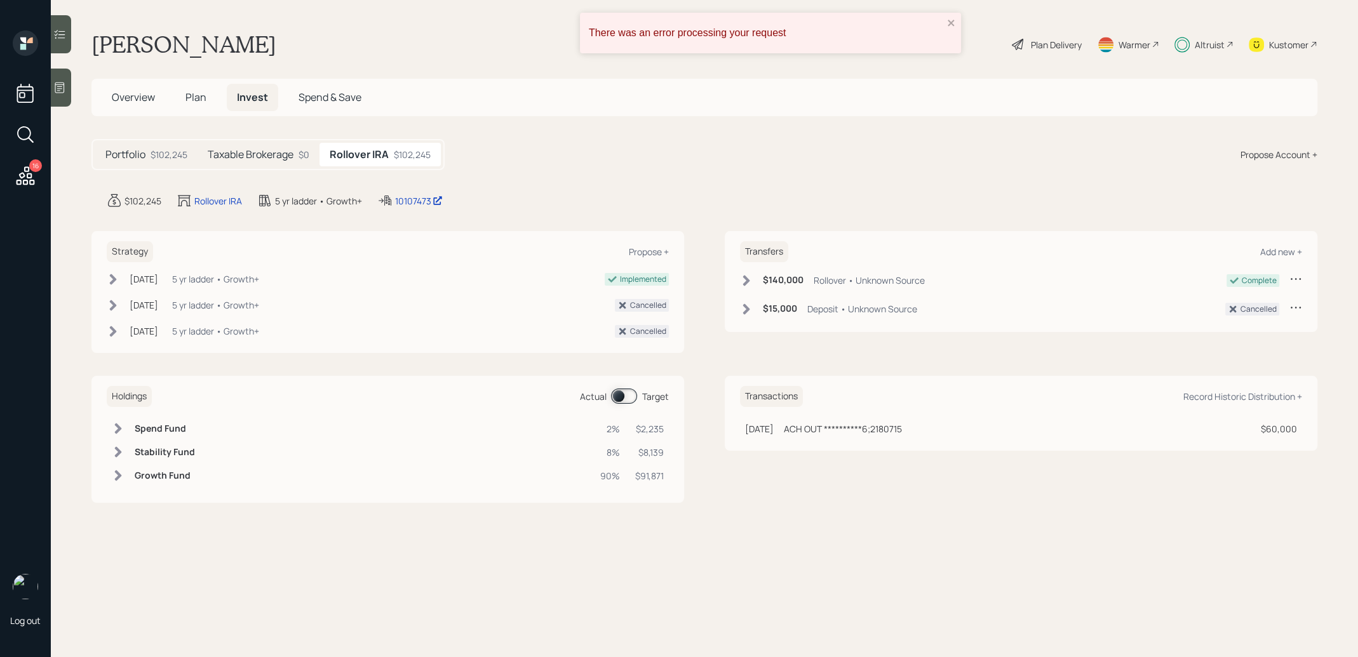
click at [233, 157] on h5 "Taxable Brokerage" at bounding box center [251, 155] width 86 height 12
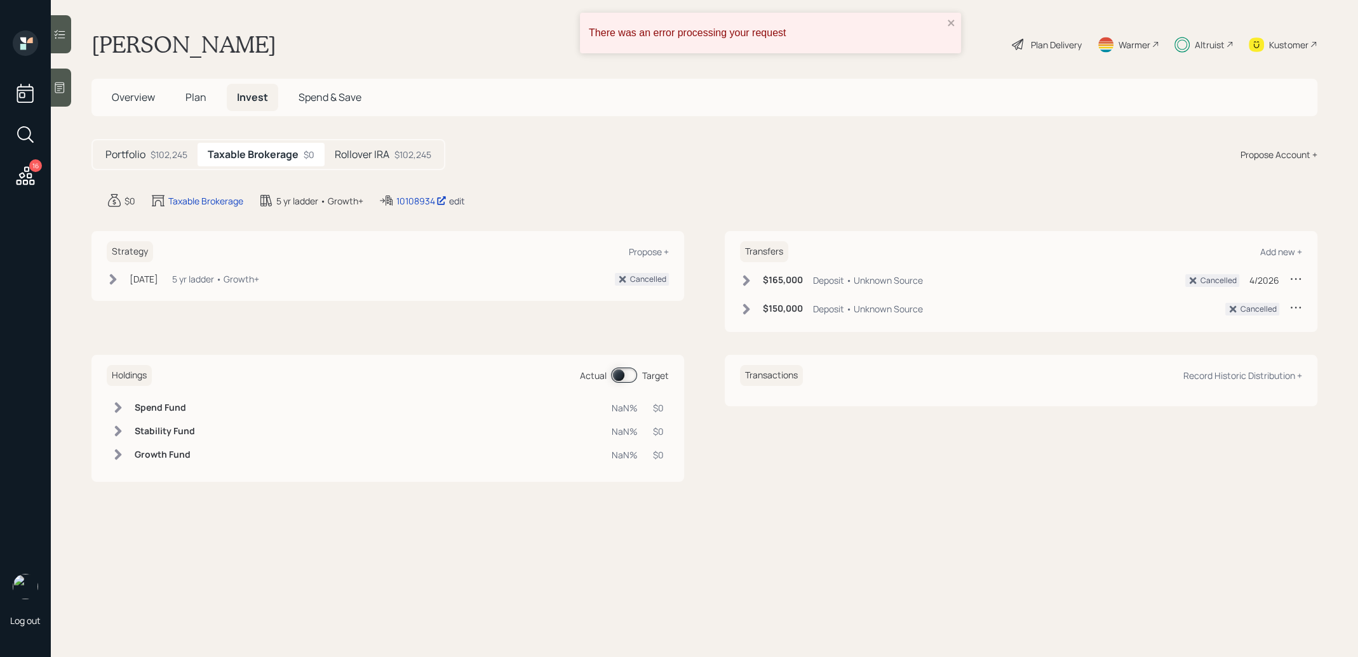
click at [452, 199] on div "edit" at bounding box center [457, 201] width 16 height 12
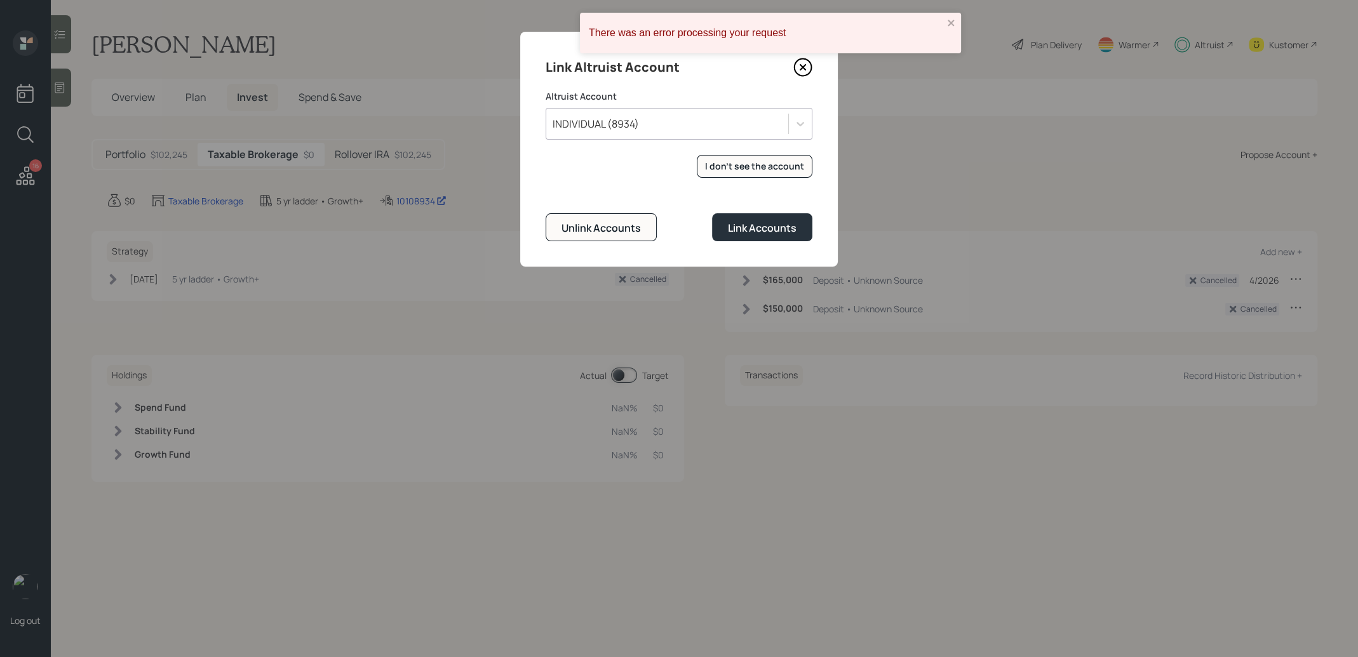
click at [638, 116] on div "INDIVIDUAL (8934)" at bounding box center [667, 124] width 242 height 22
click at [638, 117] on div "INDIVIDUAL (8934)" at bounding box center [595, 124] width 86 height 14
click at [541, 223] on div "Link Altruist Account Altruist Account INDIVIDUAL (8934) I don't see the accoun…" at bounding box center [679, 149] width 318 height 235
click at [568, 223] on div "Unlink Accounts" at bounding box center [600, 228] width 79 height 14
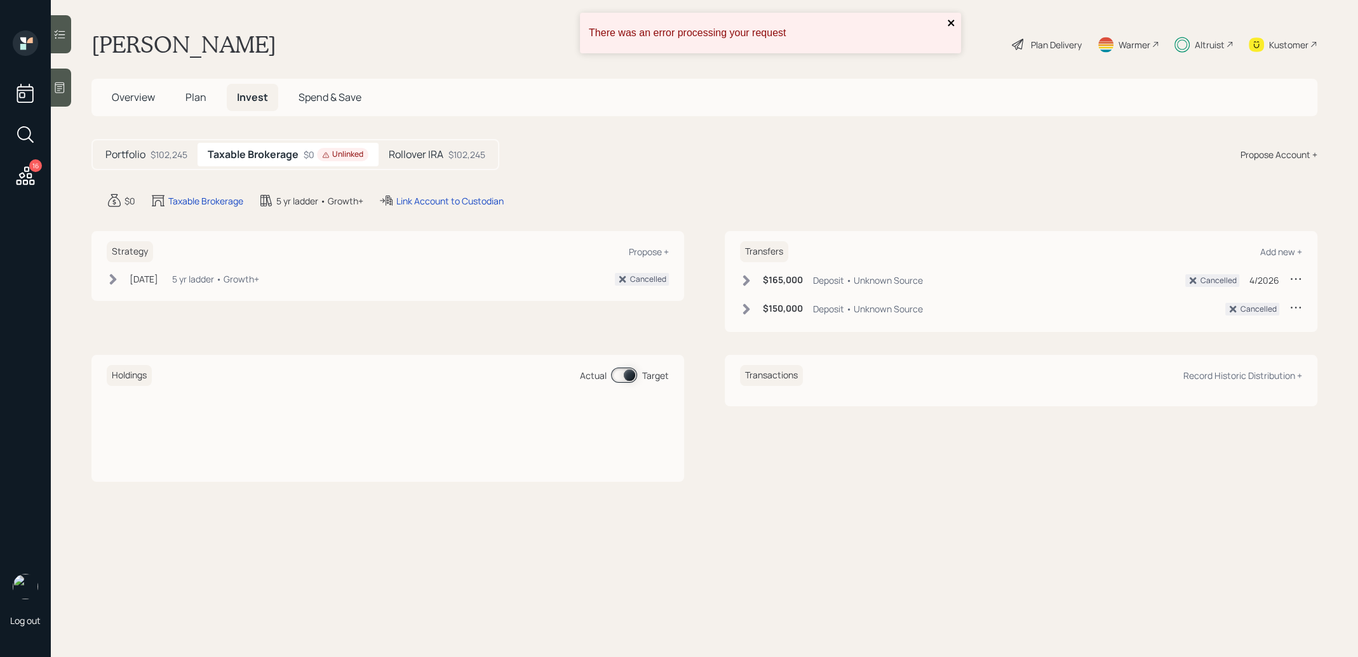
click at [951, 22] on icon "close" at bounding box center [950, 23] width 6 height 6
click at [462, 190] on main "Gerald Sherrell Plan Delivery Warmer Altruist Kustomer Overview Plan Invest Spe…" at bounding box center [704, 328] width 1307 height 657
click at [466, 197] on div "Link Account to Custodian" at bounding box center [449, 200] width 107 height 13
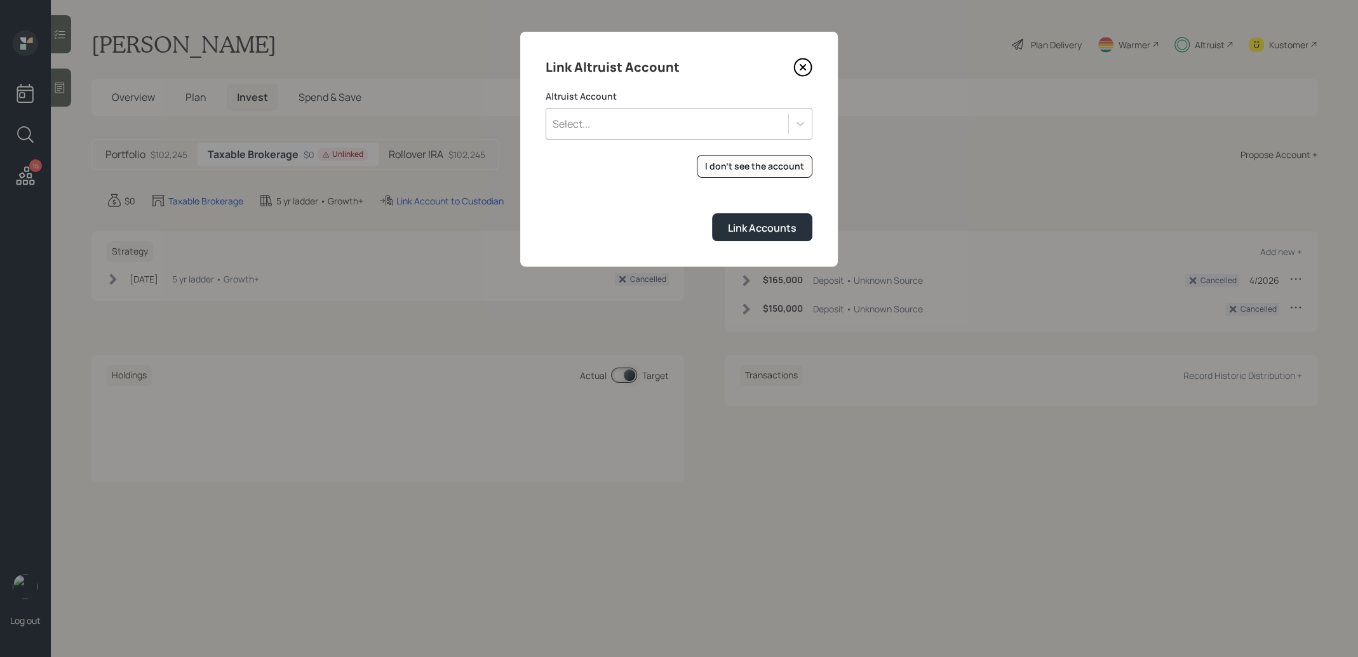
click at [465, 209] on main "Gerald Sherrell Plan Delivery Warmer Altruist Kustomer Overview Plan Invest Spe…" at bounding box center [704, 328] width 1307 height 657
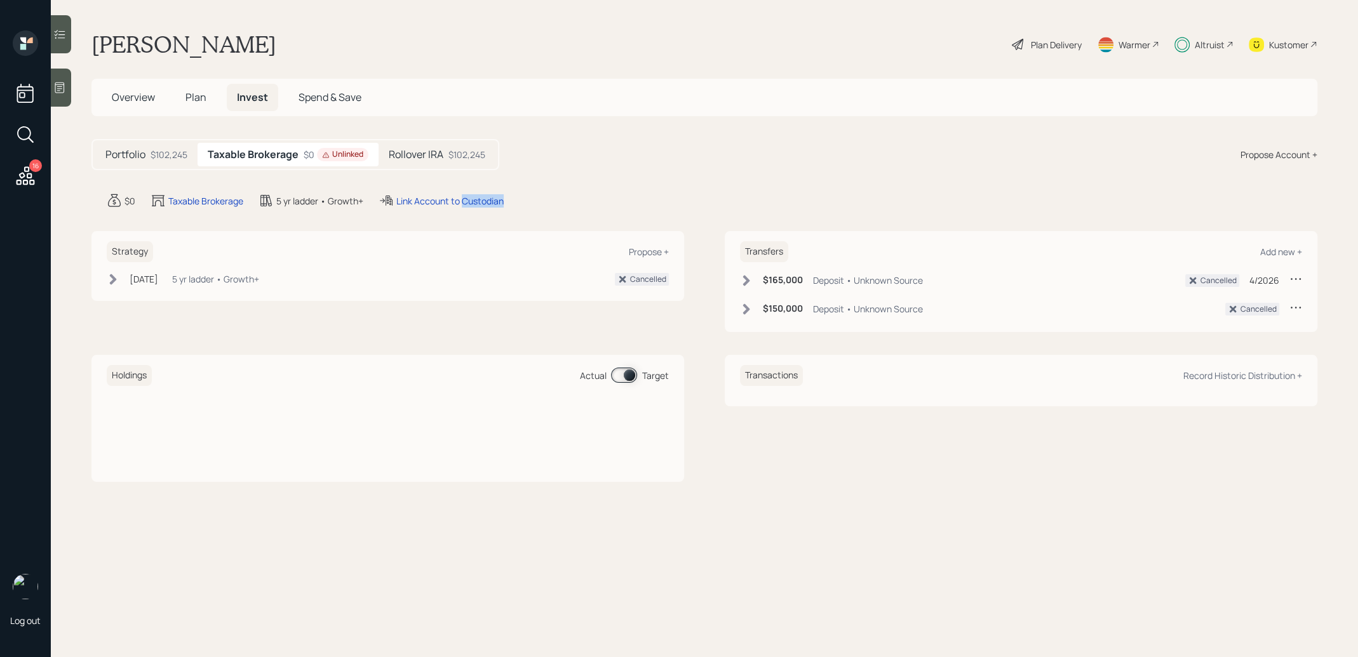
click at [465, 203] on div "Link Account to Custodian" at bounding box center [449, 200] width 107 height 13
click at [448, 193] on div "Link Account to Custodian" at bounding box center [440, 200] width 125 height 15
click at [448, 196] on div "Link Account to Custodian" at bounding box center [449, 200] width 107 height 13
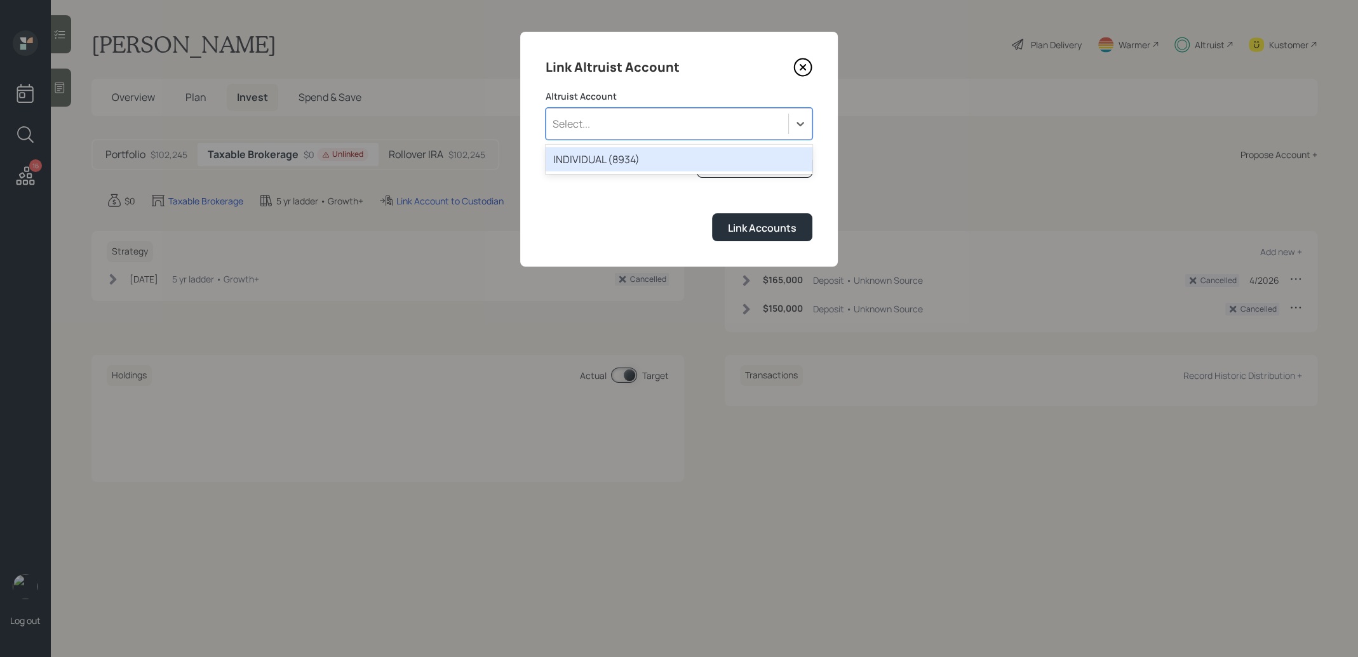
click at [601, 128] on div "Select..." at bounding box center [667, 124] width 242 height 22
click at [601, 147] on div "INDIVIDUAL (8934)" at bounding box center [679, 159] width 267 height 24
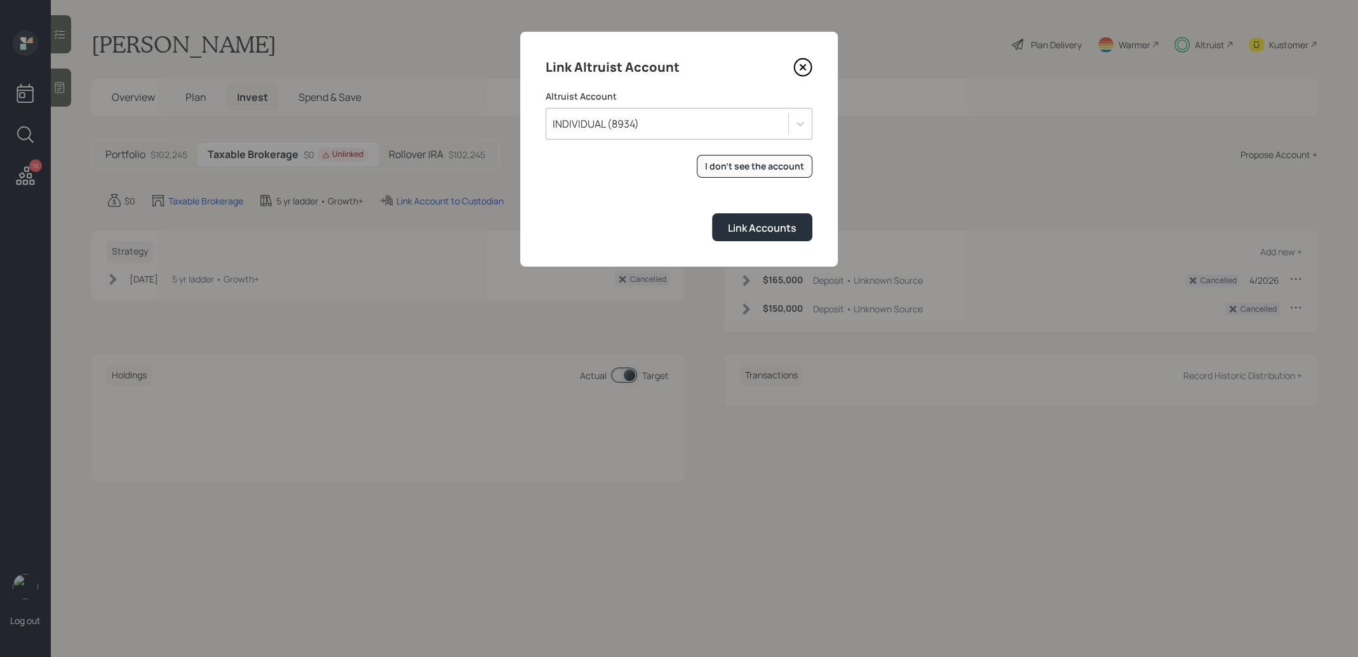
drag, startPoint x: 768, startPoint y: 201, endPoint x: 768, endPoint y: 208, distance: 7.6
click at [768, 201] on form "Altruist Account INDIVIDUAL (8934) I don't see the account Altruist accounts ar…" at bounding box center [679, 165] width 267 height 151
click at [768, 218] on button "Link Accounts" at bounding box center [762, 226] width 100 height 27
